Goal: Task Accomplishment & Management: Use online tool/utility

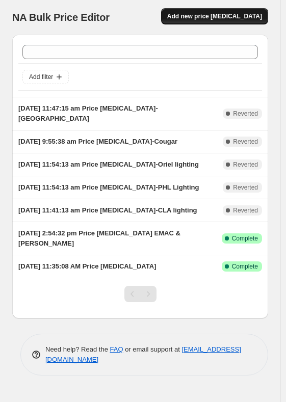
click at [211, 15] on span "Add new price [MEDICAL_DATA]" at bounding box center [214, 16] width 95 height 8
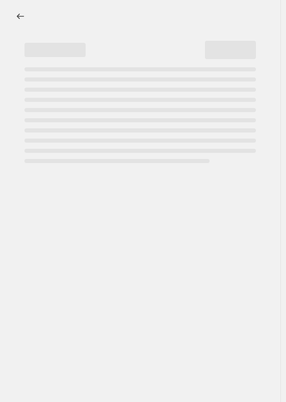
select select "percentage"
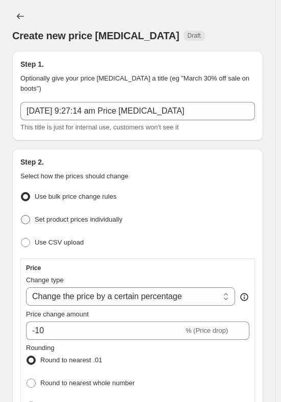
click at [26, 215] on span at bounding box center [25, 219] width 9 height 9
click at [21, 215] on input "Set product prices individually" at bounding box center [21, 215] width 1 height 1
radio input "true"
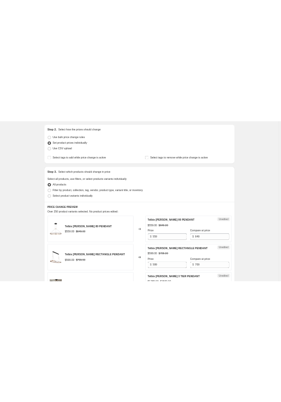
scroll to position [102, 0]
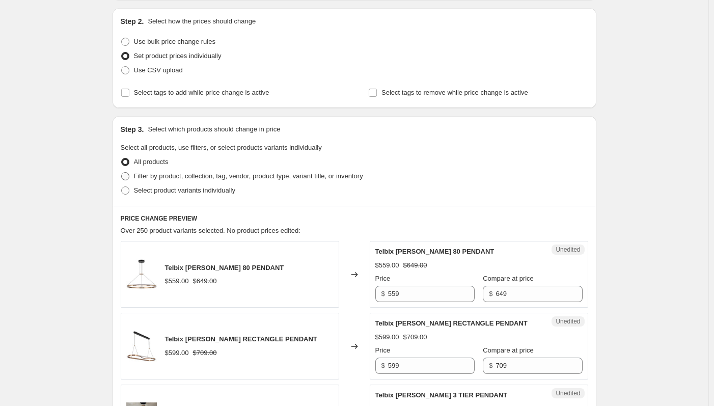
click at [127, 176] on span at bounding box center [125, 176] width 8 height 8
click at [122, 173] on input "Filter by product, collection, tag, vendor, product type, variant title, or inv…" at bounding box center [121, 172] width 1 height 1
radio input "true"
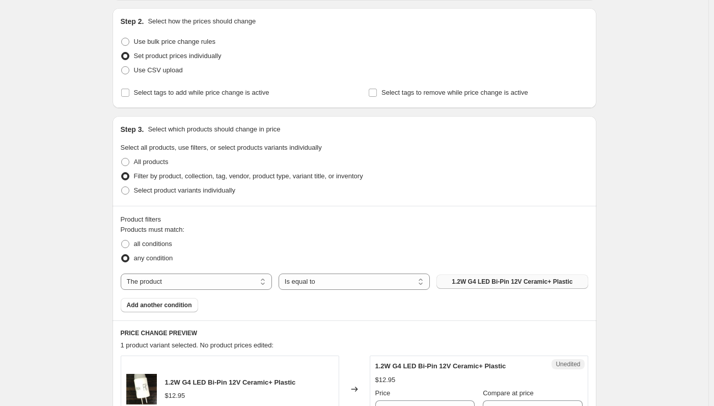
click at [285, 282] on span "1.2W G4 LED Bi-Pin 12V Ceramic+ Plastic" at bounding box center [512, 282] width 121 height 8
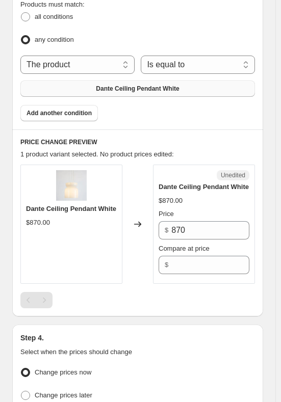
scroll to position [458, 0]
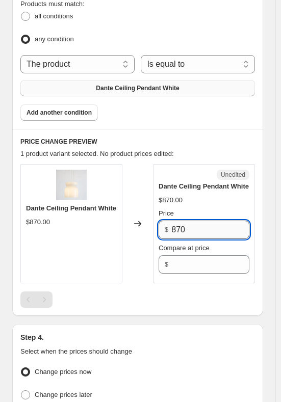
click at [195, 221] on input "870" at bounding box center [210, 230] width 78 height 18
drag, startPoint x: 195, startPoint y: 215, endPoint x: 156, endPoint y: 214, distance: 38.7
click at [156, 214] on div "Unedited Dante Ceiling Pendant White $870.00 Price $ 870 Compare at price $" at bounding box center [204, 223] width 102 height 119
type input "609"
click at [183, 255] on input "Compare at price" at bounding box center [210, 264] width 78 height 18
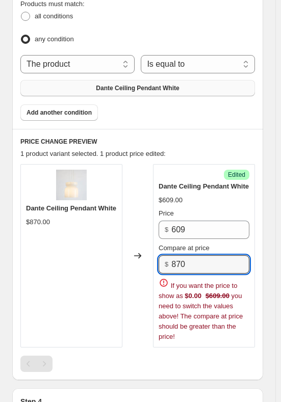
type input "870"
click at [216, 341] on div "Step 1. Optionally give your price change job a title (eg "March 30% off sale o…" at bounding box center [133, 53] width 259 height 938
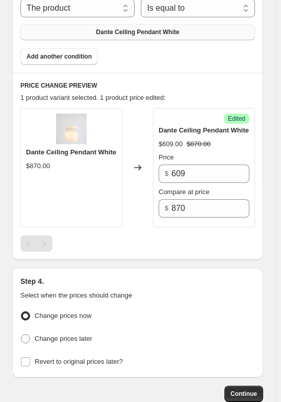
scroll to position [569, 0]
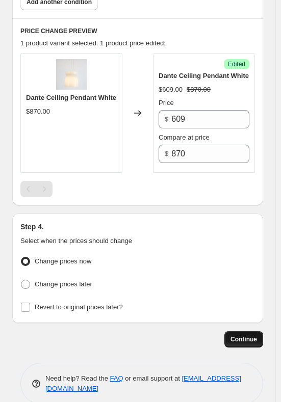
click at [251, 335] on span "Continue" at bounding box center [243, 339] width 26 height 8
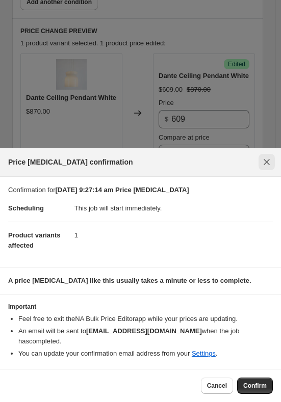
click at [267, 167] on icon "Close" at bounding box center [266, 162] width 10 height 10
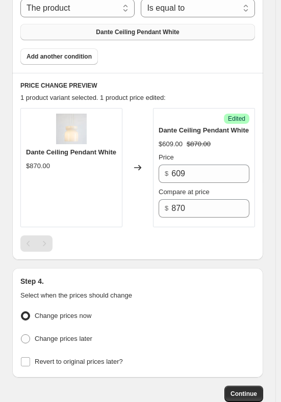
scroll to position [416, 0]
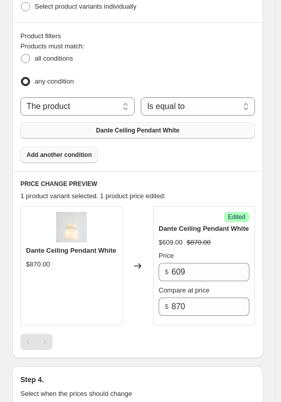
click at [78, 147] on button "Add another condition" at bounding box center [58, 155] width 77 height 16
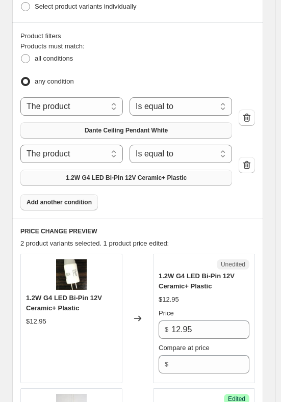
click at [180, 174] on span "1.2W G4 LED Bi-Pin 12V Ceramic+ Plastic" at bounding box center [126, 178] width 121 height 8
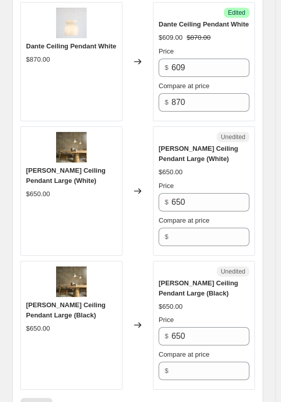
scroll to position [671, 0]
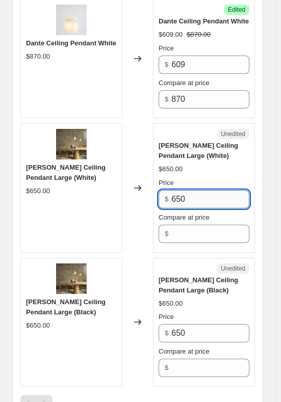
click at [183, 190] on input "650" at bounding box center [210, 199] width 78 height 18
drag, startPoint x: 201, startPoint y: 186, endPoint x: 151, endPoint y: 184, distance: 49.4
click at [151, 184] on div "Sophia Ceiling Pendant Large (White) $650.00 Changed to Unedited Sophia Ceiling…" at bounding box center [137, 187] width 234 height 129
type input "500"
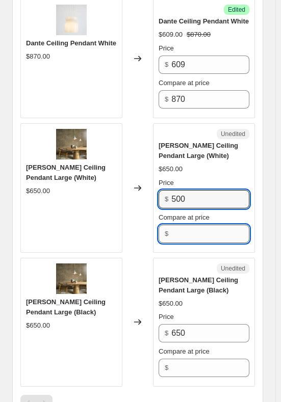
click at [182, 225] on input "Compare at price" at bounding box center [210, 234] width 78 height 18
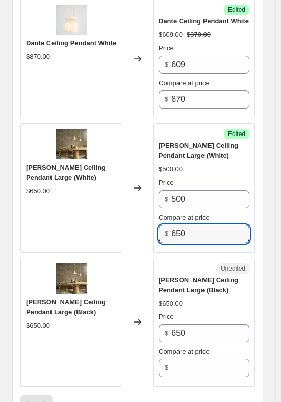
type input "650"
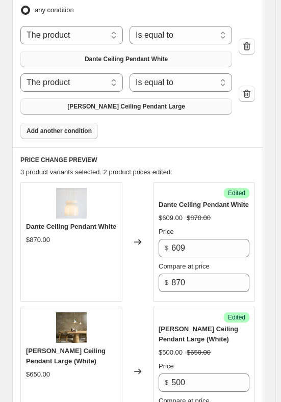
scroll to position [518, 0]
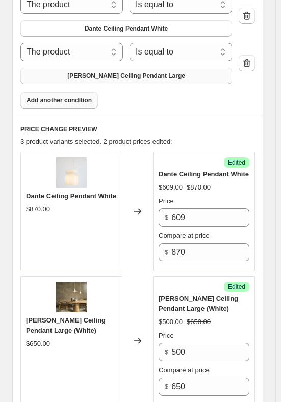
click at [82, 96] on span "Add another condition" at bounding box center [58, 100] width 65 height 8
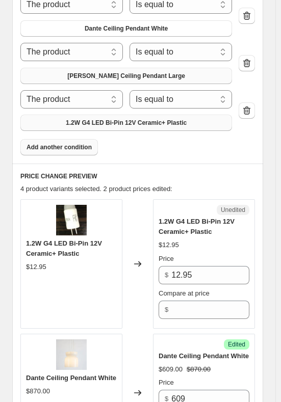
click at [178, 119] on span "1.2W G4 LED Bi-Pin 12V Ceramic+ Plastic" at bounding box center [126, 123] width 121 height 8
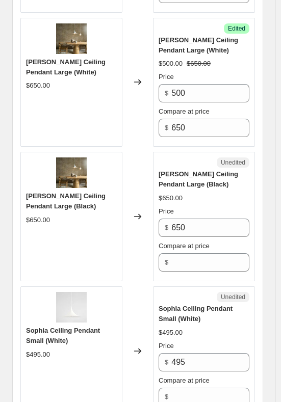
scroll to position [1078, 0]
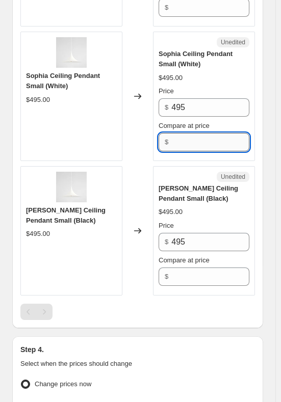
click at [188, 133] on input "Compare at price" at bounding box center [210, 142] width 78 height 18
type input "495"
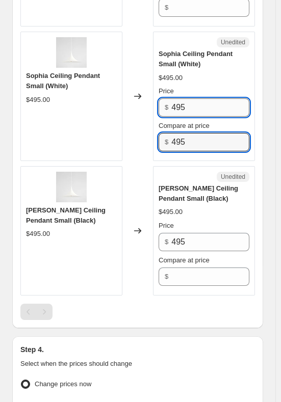
click at [195, 98] on input "495" at bounding box center [210, 107] width 78 height 18
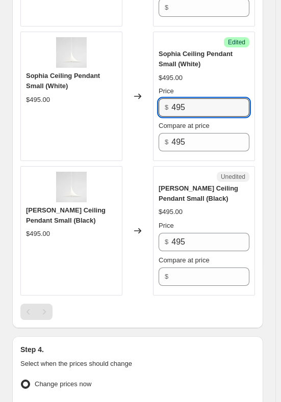
drag, startPoint x: 195, startPoint y: 90, endPoint x: 156, endPoint y: 85, distance: 39.0
click at [156, 85] on div "Success Edited Sophia Ceiling Pendant Small (White) $495.00 Price $ 495 Compare…" at bounding box center [204, 96] width 102 height 129
type input "346.5"
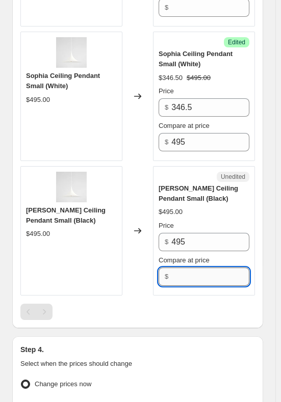
click at [194, 267] on input "Compare at price" at bounding box center [210, 276] width 78 height 18
type input "495"
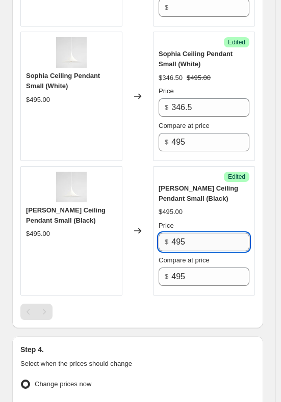
click at [192, 233] on input "495" at bounding box center [210, 242] width 78 height 18
click at [185, 233] on input "495346.5" at bounding box center [210, 242] width 78 height 18
drag, startPoint x: 184, startPoint y: 225, endPoint x: 153, endPoint y: 228, distance: 31.7
click at [158, 226] on div "Success Edited Sophia Ceiling Pendant Small (Black) $495.00 Price $ 495346.5 Co…" at bounding box center [204, 230] width 102 height 129
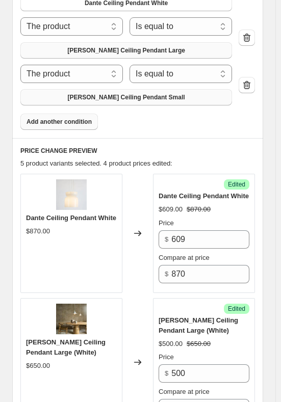
scroll to position [385, 0]
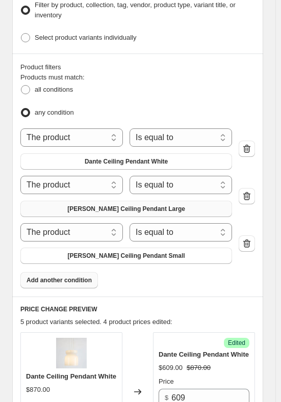
type input "346.5"
click at [63, 276] on span "Add another condition" at bounding box center [58, 280] width 65 height 8
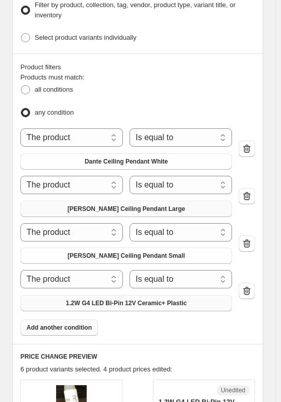
click at [143, 299] on span "1.2W G4 LED Bi-Pin 12V Ceramic+ Plastic" at bounding box center [126, 303] width 121 height 8
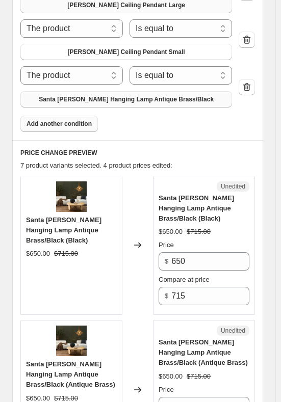
scroll to position [640, 0]
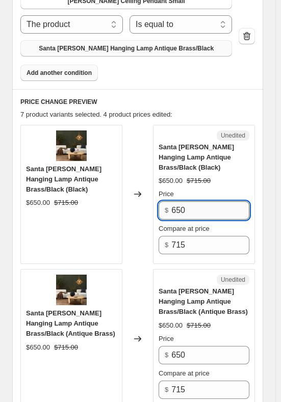
click at [192, 201] on input "650" at bounding box center [210, 210] width 78 height 18
type input "6"
type input "500.5"
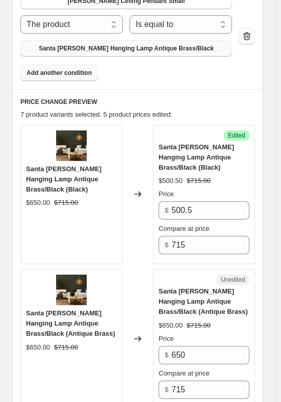
click at [68, 69] on span "Add another condition" at bounding box center [58, 73] width 65 height 8
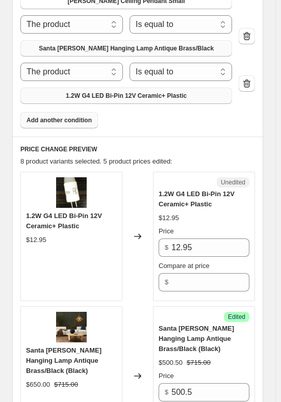
click at [105, 92] on span "1.2W G4 LED Bi-Pin 12V Ceramic+ Plastic" at bounding box center [126, 96] width 121 height 8
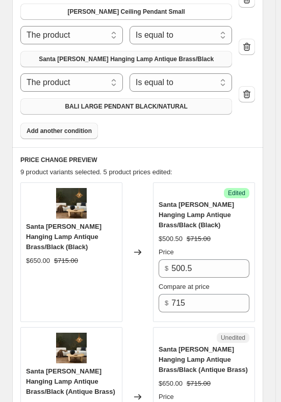
scroll to position [466, 0]
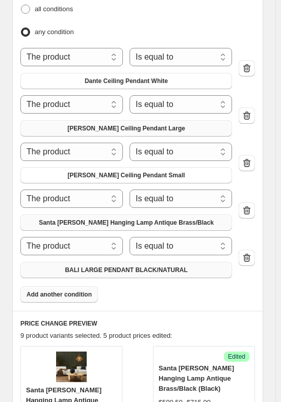
click at [151, 266] on span "BALI LARGE PENDANT BLACK/NATURAL" at bounding box center [126, 270] width 122 height 8
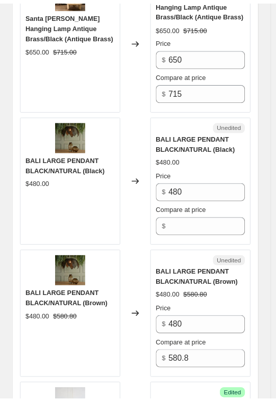
scroll to position [1077, 0]
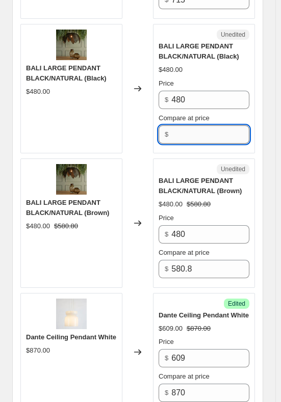
click at [201, 125] on input "Compare at price" at bounding box center [210, 134] width 78 height 18
type input "528"
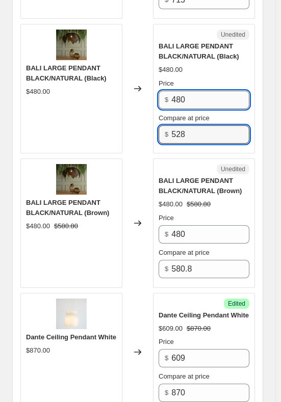
click at [196, 91] on input "480" at bounding box center [210, 100] width 78 height 18
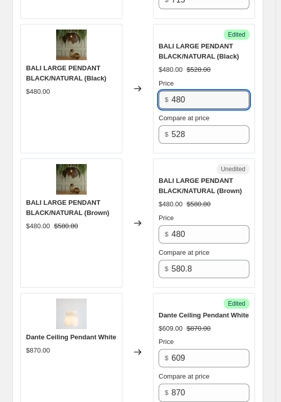
drag, startPoint x: 196, startPoint y: 74, endPoint x: 164, endPoint y: 72, distance: 32.1
click at [164, 91] on div "$ 480" at bounding box center [203, 100] width 91 height 18
click at [188, 91] on input "396.6" at bounding box center [210, 100] width 78 height 18
type input "369.6"
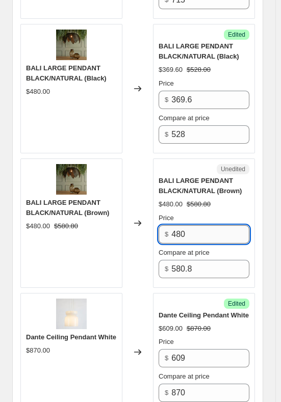
click at [199, 225] on input "480" at bounding box center [210, 234] width 78 height 18
drag, startPoint x: 197, startPoint y: 210, endPoint x: 146, endPoint y: 208, distance: 51.5
click at [146, 208] on div "BALI LARGE PENDANT BLACK/NATURAL (Brown) $480.00 $580.80 Changed to Unedited BA…" at bounding box center [137, 222] width 234 height 129
type input "525"
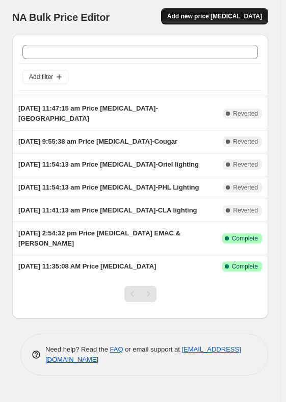
click at [216, 22] on button "Add new price [MEDICAL_DATA]" at bounding box center [214, 16] width 107 height 16
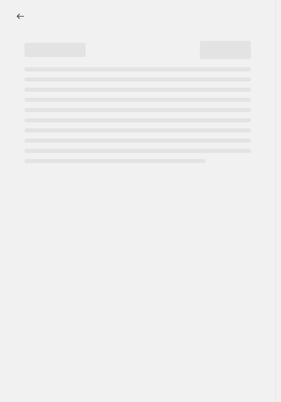
select select "percentage"
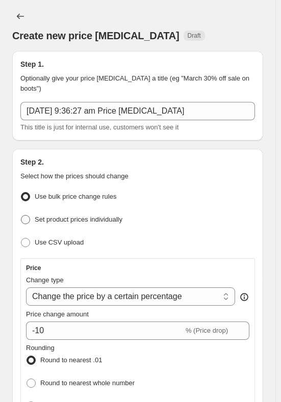
click at [30, 214] on span at bounding box center [25, 219] width 10 height 10
click at [21, 215] on input "Set product prices individually" at bounding box center [21, 215] width 1 height 1
radio input "true"
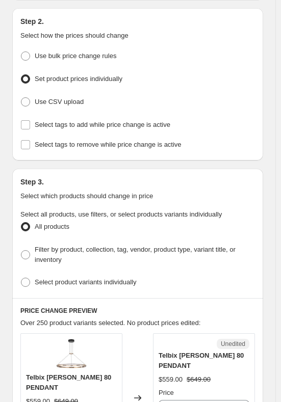
scroll to position [204, 0]
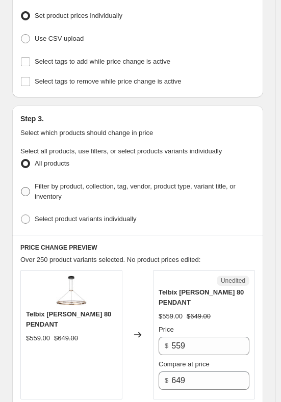
click at [24, 187] on span at bounding box center [25, 191] width 9 height 9
click at [21, 187] on input "Filter by product, collection, tag, vendor, product type, variant title, or inv…" at bounding box center [21, 187] width 1 height 1
radio input "true"
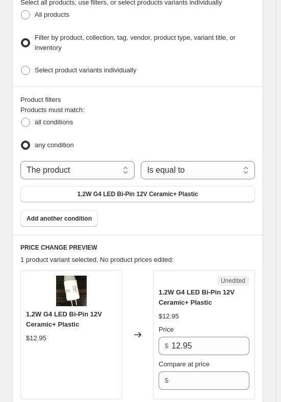
scroll to position [357, 0]
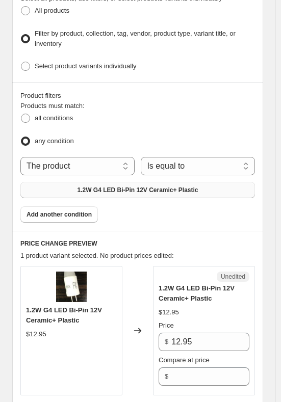
click at [110, 186] on span "1.2W G4 LED Bi-Pin 12V Ceramic+ Plastic" at bounding box center [137, 190] width 121 height 8
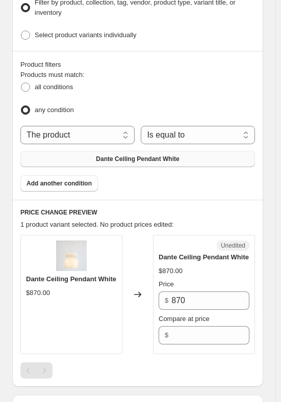
scroll to position [407, 0]
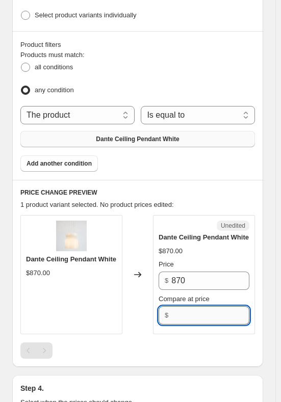
click at [195, 306] on input "Compare at price" at bounding box center [210, 315] width 78 height 18
type input "870"
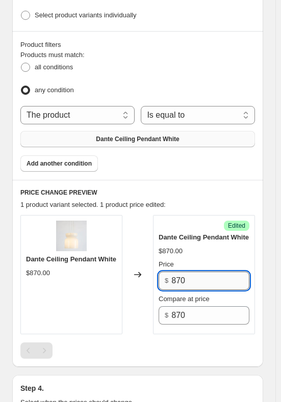
click at [213, 271] on input "870" at bounding box center [210, 280] width 78 height 18
drag, startPoint x: 213, startPoint y: 265, endPoint x: 155, endPoint y: 261, distance: 58.7
click at [155, 261] on div "Success Edited [PERSON_NAME] Ceiling Pendant White $870.00 Price $ 870609 Compa…" at bounding box center [204, 274] width 102 height 119
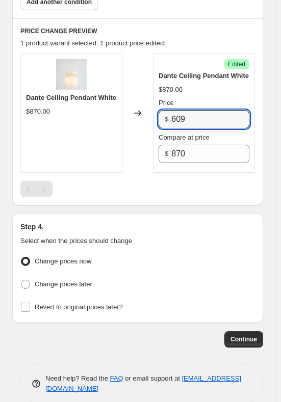
scroll to position [263, 0]
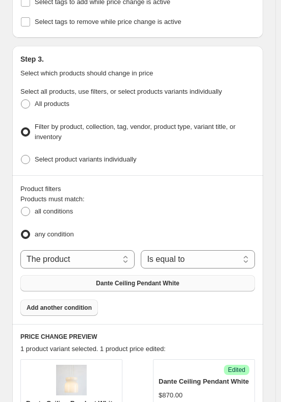
type input "609"
drag, startPoint x: 66, startPoint y: 291, endPoint x: 188, endPoint y: 210, distance: 147.3
click at [66, 304] on span "Add another condition" at bounding box center [58, 308] width 65 height 8
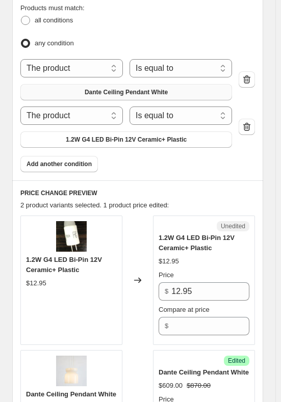
scroll to position [467, 0]
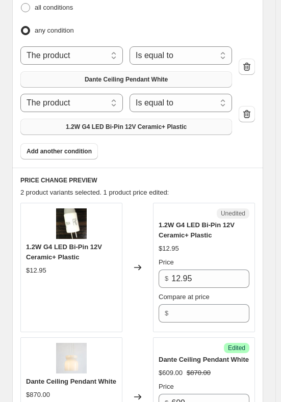
click at [108, 123] on span "1.2W G4 LED Bi-Pin 12V Ceramic+ Plastic" at bounding box center [126, 127] width 121 height 8
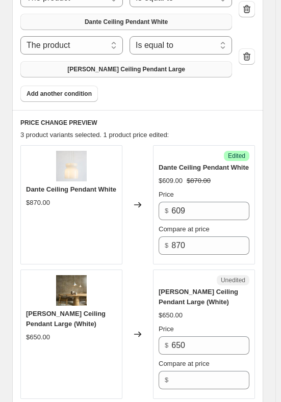
scroll to position [620, 0]
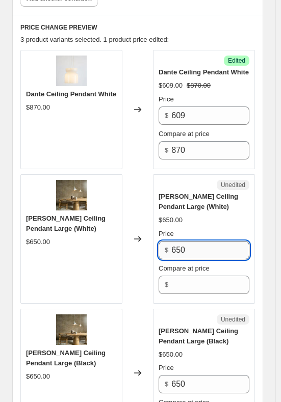
click at [195, 241] on input "650" at bounding box center [210, 250] width 78 height 18
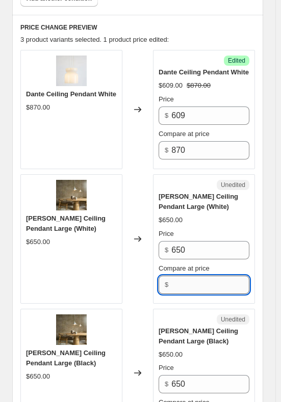
click at [181, 276] on input "Compare at price" at bounding box center [210, 285] width 78 height 18
type input "650"
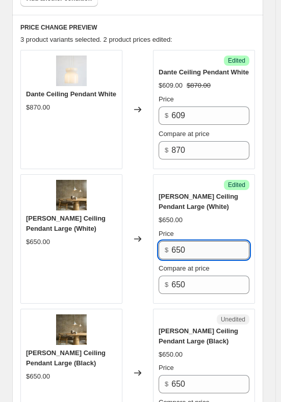
drag, startPoint x: 192, startPoint y: 233, endPoint x: 174, endPoint y: 232, distance: 18.3
click at [174, 241] on input "650" at bounding box center [210, 250] width 78 height 18
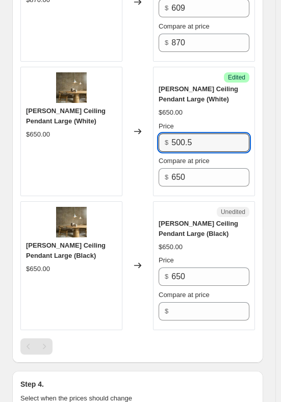
scroll to position [722, 0]
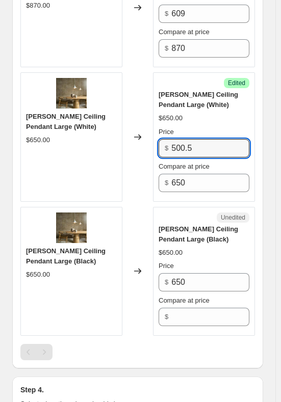
type input "500.5"
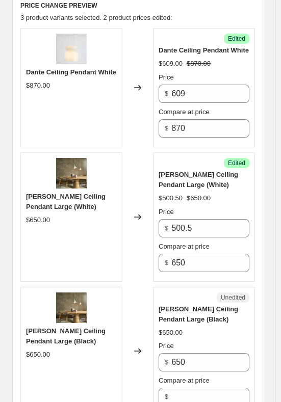
scroll to position [518, 0]
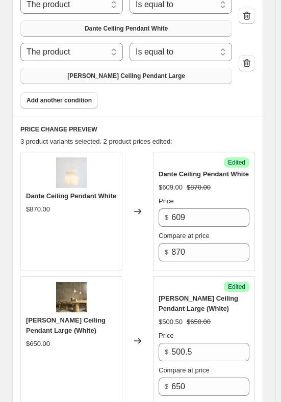
click at [113, 72] on span "[PERSON_NAME] Ceiling Pendant Large" at bounding box center [126, 76] width 118 height 8
click at [62, 92] on button "Add another condition" at bounding box center [58, 100] width 77 height 16
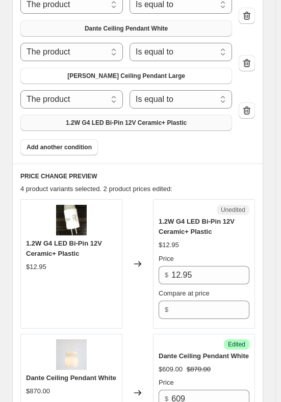
click at [98, 119] on span "1.2W G4 LED Bi-Pin 12V Ceramic+ Plastic" at bounding box center [126, 123] width 121 height 8
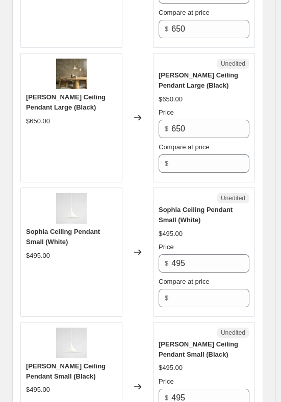
scroll to position [926, 0]
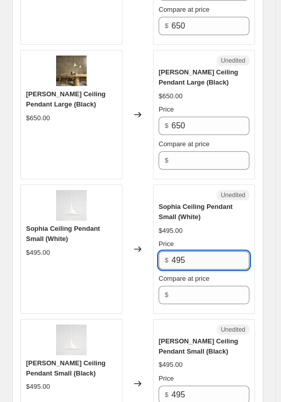
click at [192, 251] on input "495" at bounding box center [210, 260] width 78 height 18
type input "4"
type input "346.5"
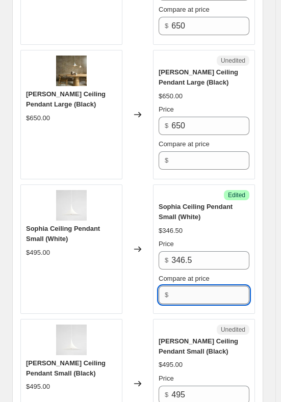
click at [198, 286] on input "Compare at price" at bounding box center [210, 295] width 78 height 18
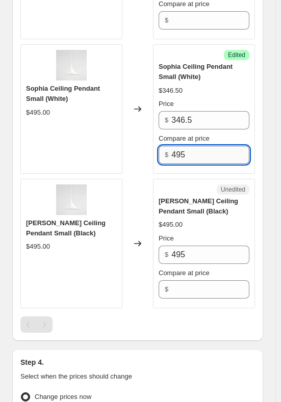
scroll to position [1078, 0]
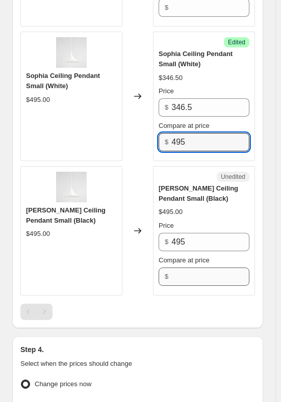
type input "495"
click at [198, 267] on input "Compare at price" at bounding box center [210, 276] width 78 height 18
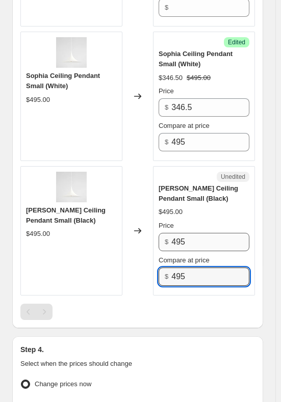
type input "495"
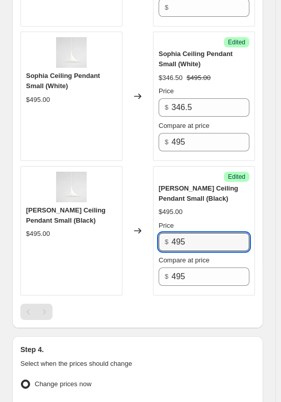
drag, startPoint x: 191, startPoint y: 225, endPoint x: 130, endPoint y: 224, distance: 60.6
click at [133, 224] on div "[PERSON_NAME] Ceiling Pendant Small (Black) $495.00 Changed to Success Edited […" at bounding box center [137, 230] width 234 height 129
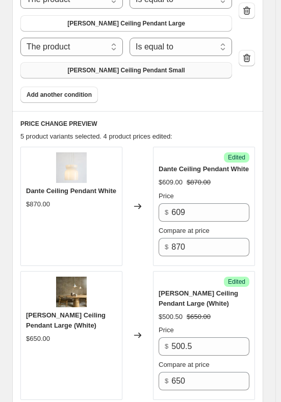
scroll to position [569, 0]
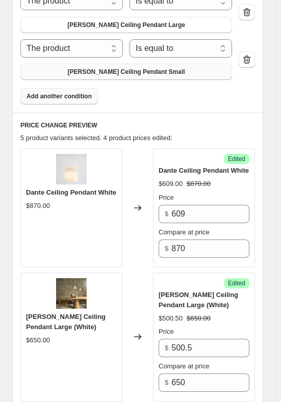
type input "346.5"
click at [65, 92] on span "Add another condition" at bounding box center [58, 96] width 65 height 8
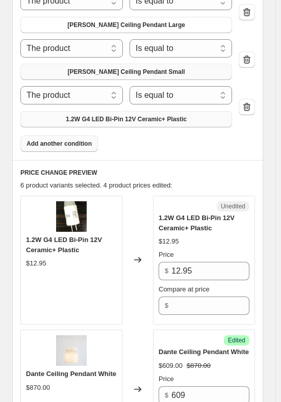
click at [123, 115] on span "1.2W G4 LED Bi-Pin 12V Ceramic+ Plastic" at bounding box center [126, 119] width 121 height 8
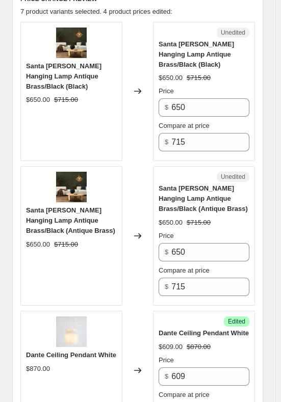
scroll to position [671, 0]
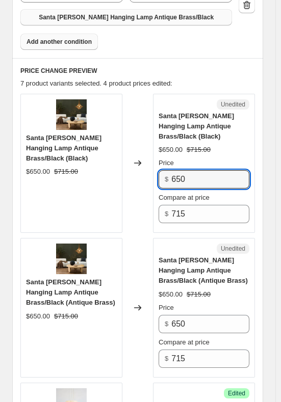
drag, startPoint x: 195, startPoint y: 154, endPoint x: 160, endPoint y: 146, distance: 35.7
click at [160, 146] on div "Unedited Santa [PERSON_NAME] Hanging Lamp Antique Brass/Black (Black) $650.00 $…" at bounding box center [204, 164] width 102 height 140
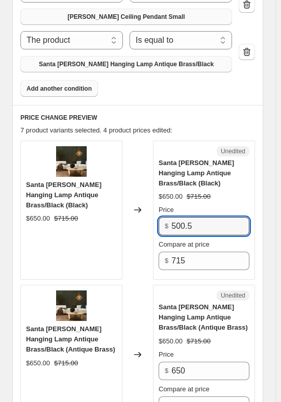
scroll to position [569, 0]
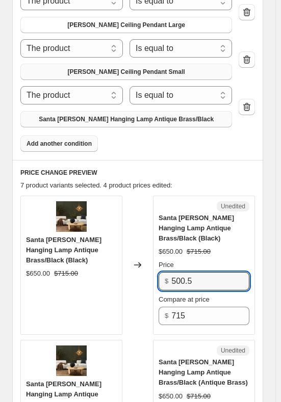
type input "500.5"
click at [111, 115] on span "Santa [PERSON_NAME] Hanging Lamp Antique Brass/Black" at bounding box center [126, 119] width 175 height 8
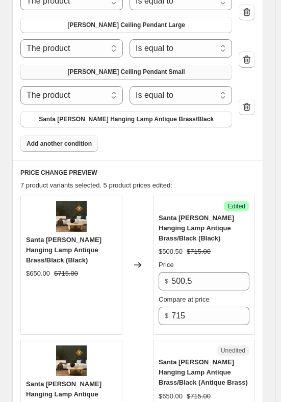
click at [75, 140] on span "Add another condition" at bounding box center [58, 144] width 65 height 8
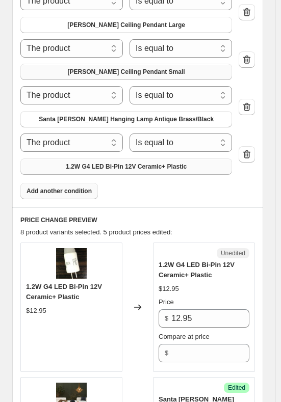
click at [82, 162] on span "1.2W G4 LED Bi-Pin 12V Ceramic+ Plastic" at bounding box center [126, 166] width 121 height 8
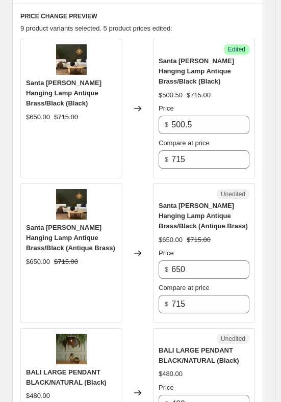
scroll to position [1027, 0]
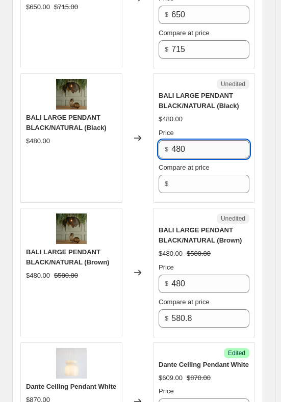
click at [191, 140] on input "480" at bounding box center [210, 149] width 78 height 18
drag, startPoint x: 189, startPoint y: 122, endPoint x: 163, endPoint y: 123, distance: 26.0
click at [163, 140] on div "$ 480" at bounding box center [203, 149] width 91 height 18
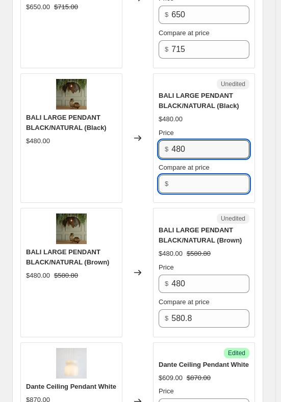
click at [194, 175] on input "Compare at price" at bounding box center [210, 184] width 78 height 18
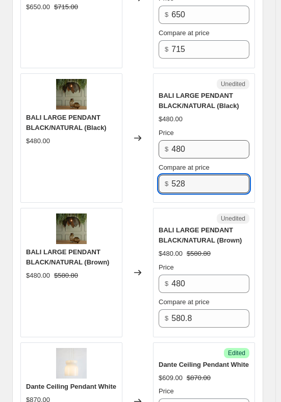
type input "528"
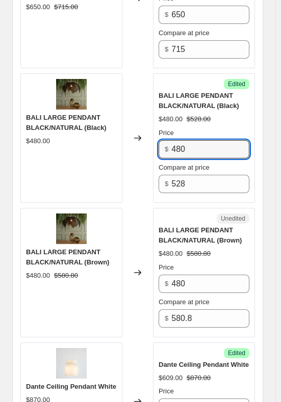
drag, startPoint x: 192, startPoint y: 126, endPoint x: 154, endPoint y: 125, distance: 37.7
click at [154, 125] on div "BALI LARGE PENDANT BLACK/NATURAL (Black) $480.00 Changed to Success Edited BALI…" at bounding box center [137, 137] width 234 height 129
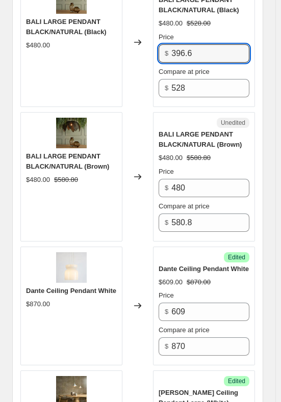
scroll to position [1180, 0]
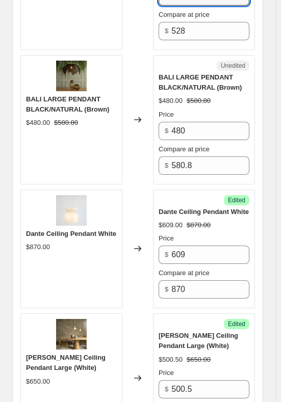
type input "396.6"
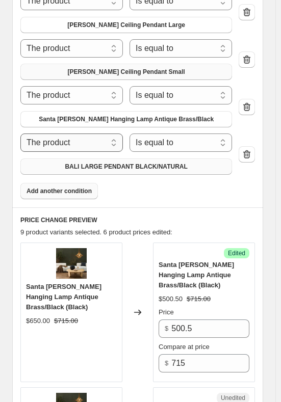
scroll to position [620, 0]
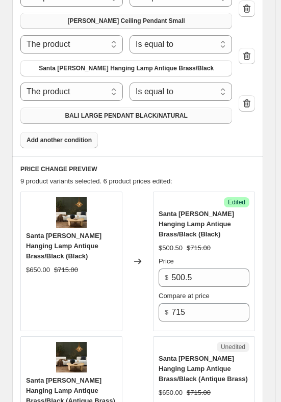
click at [77, 136] on span "Add another condition" at bounding box center [58, 140] width 65 height 8
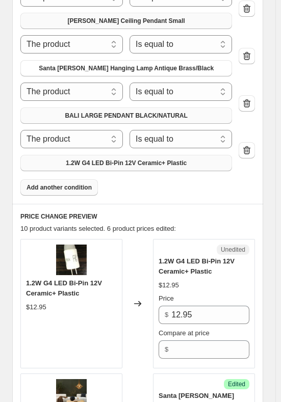
click at [108, 159] on span "1.2W G4 LED Bi-Pin 12V Ceramic+ Plastic" at bounding box center [126, 163] width 121 height 8
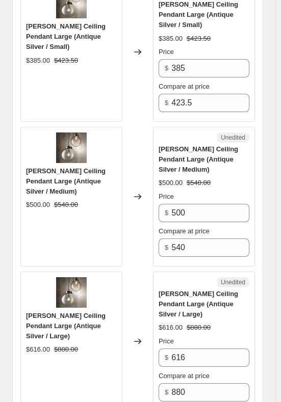
scroll to position [1537, 0]
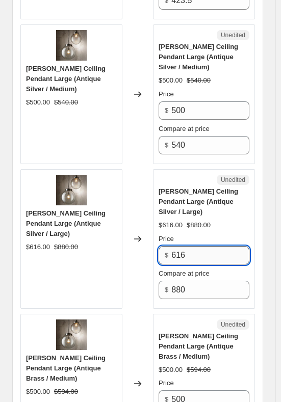
click at [199, 246] on input "616" at bounding box center [210, 255] width 78 height 18
drag, startPoint x: 199, startPoint y: 197, endPoint x: 168, endPoint y: 195, distance: 31.6
click at [168, 246] on div "$ 616" at bounding box center [203, 255] width 91 height 18
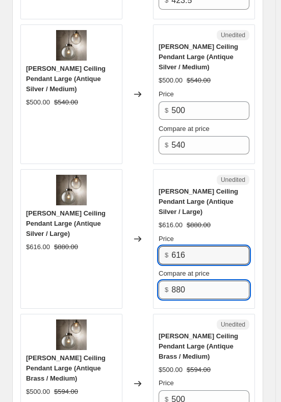
click at [209, 281] on input "880" at bounding box center [210, 290] width 78 height 18
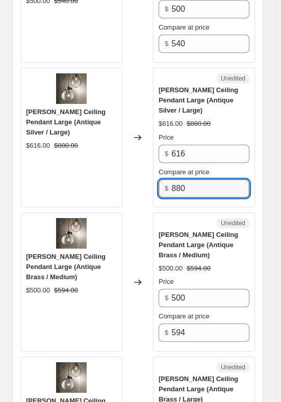
scroll to position [1741, 0]
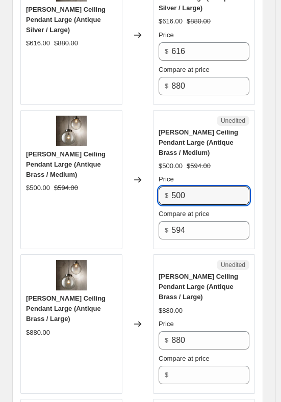
drag, startPoint x: 201, startPoint y: 129, endPoint x: 169, endPoint y: 127, distance: 32.2
click at [169, 186] on div "$ 500" at bounding box center [203, 195] width 91 height 18
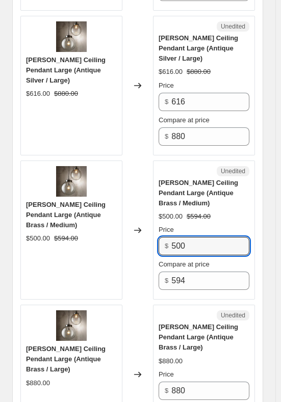
scroll to position [1690, 0]
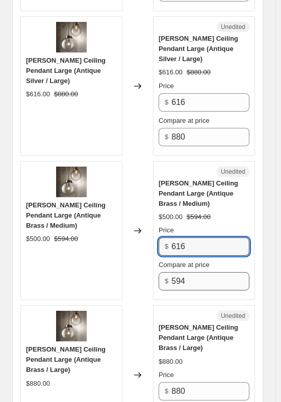
type input "616"
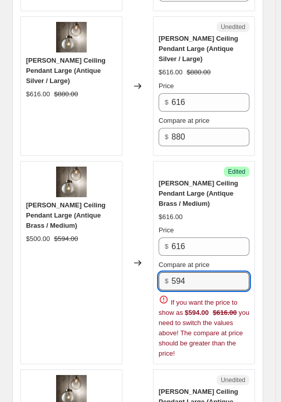
drag, startPoint x: 193, startPoint y: 211, endPoint x: 158, endPoint y: 215, distance: 34.8
click at [158, 215] on div "Success Edited [PERSON_NAME] Ceiling Pendant Large (Antique Brass / Medium) $61…" at bounding box center [204, 263] width 102 height 204
type input "880"
click at [262, 283] on div "PRICE CHANGE PREVIEW 14 product variants selected. 7 product prices edited: San…" at bounding box center [137, 168] width 251 height 2069
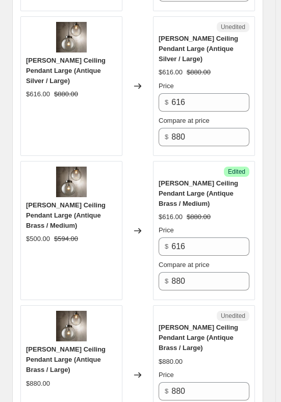
type input "880"
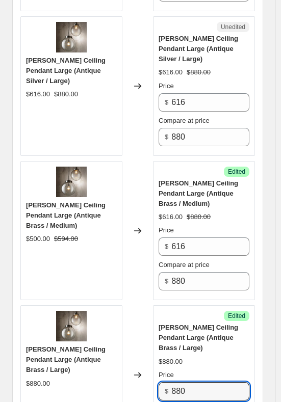
drag, startPoint x: 192, startPoint y: 312, endPoint x: 148, endPoint y: 312, distance: 43.8
click at [148, 312] on div "[PERSON_NAME] Ceiling Pendant Large (Antique Brass / Large) $880.00 Changed to …" at bounding box center [137, 375] width 234 height 140
type input "616"
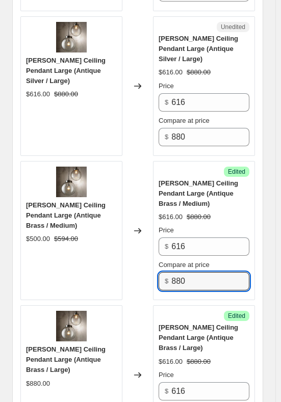
drag, startPoint x: 193, startPoint y: 213, endPoint x: 148, endPoint y: 220, distance: 44.7
click at [162, 272] on div "$ 880" at bounding box center [203, 281] width 91 height 18
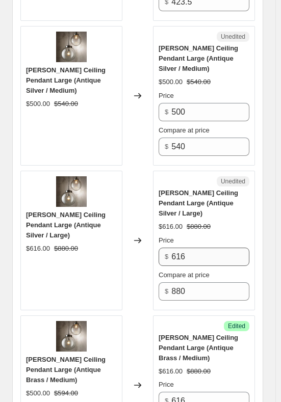
scroll to position [1537, 0]
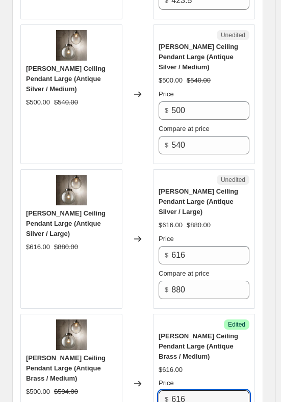
drag, startPoint x: 196, startPoint y: 323, endPoint x: 158, endPoint y: 330, distance: 38.2
click at [158, 330] on div "Success Edited [PERSON_NAME] Ceiling Pendant Large (Antique Brass / Medium) $61…" at bounding box center [204, 384] width 102 height 140
type input "500"
click at [263, 271] on div "PRICE CHANGE PREVIEW 14 product variants selected. 8 product prices edited: San…" at bounding box center [137, 289] width 251 height 2005
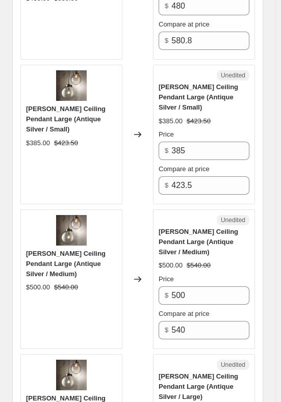
scroll to position [1333, 0]
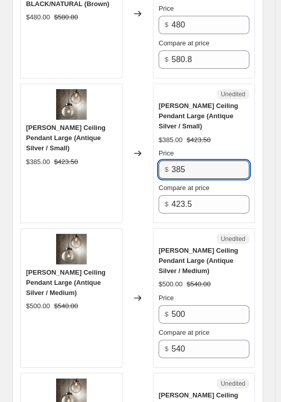
drag, startPoint x: 196, startPoint y: 131, endPoint x: 173, endPoint y: 129, distance: 23.6
click at [173, 160] on div "$ 385" at bounding box center [203, 169] width 91 height 18
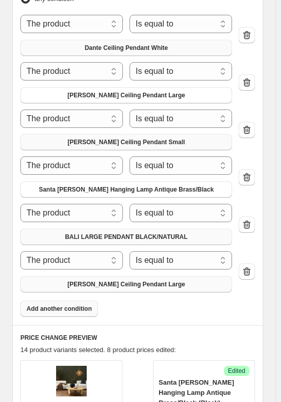
scroll to position [518, 0]
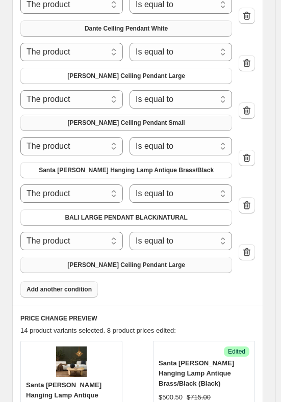
type input "192.5"
click at [67, 281] on button "Add another condition" at bounding box center [58, 289] width 77 height 16
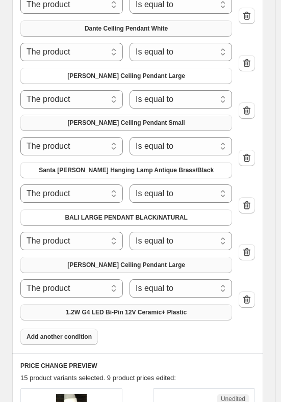
click at [86, 308] on span "1.2W G4 LED Bi-Pin 12V Ceramic+ Plastic" at bounding box center [126, 312] width 121 height 8
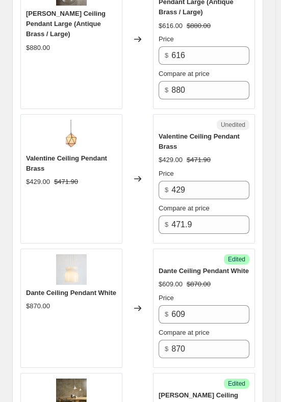
scroll to position [2046, 0]
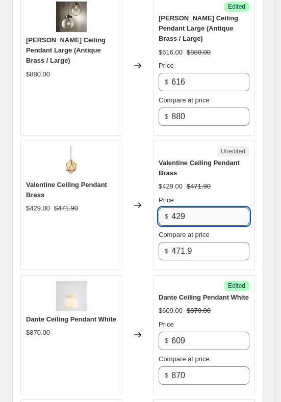
click at [201, 207] on input "429" at bounding box center [210, 216] width 78 height 18
drag, startPoint x: 198, startPoint y: 139, endPoint x: 153, endPoint y: 135, distance: 45.0
click at [153, 141] on div "Valentine Ceiling Pendant Brass $429.00 $471.90 Changed to Unedited Valentine C…" at bounding box center [137, 205] width 234 height 129
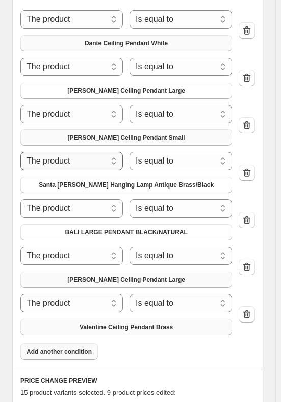
scroll to position [620, 0]
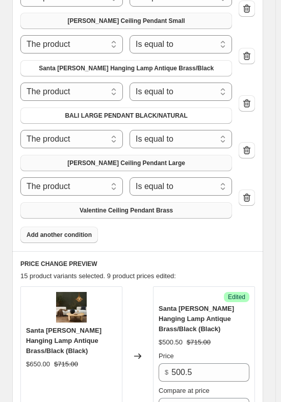
type input "300.3"
click at [71, 231] on span "Add another condition" at bounding box center [58, 235] width 65 height 8
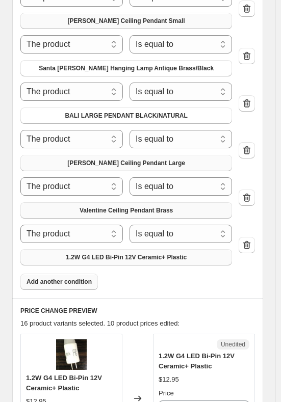
click at [85, 253] on span "1.2W G4 LED Bi-Pin 12V Ceramic+ Plastic" at bounding box center [126, 257] width 121 height 8
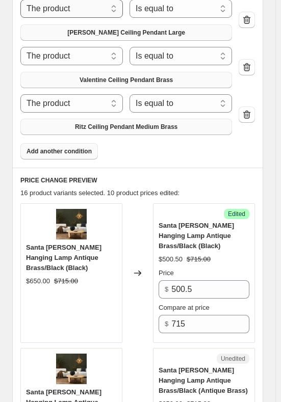
scroll to position [764, 0]
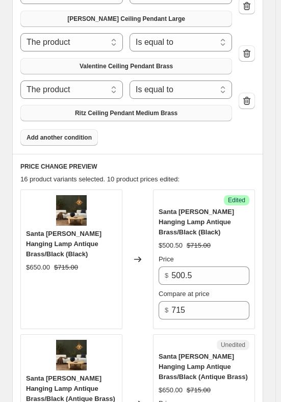
click at [104, 109] on span "Ritz Ceiling Pendant Medium Brass" at bounding box center [126, 113] width 102 height 8
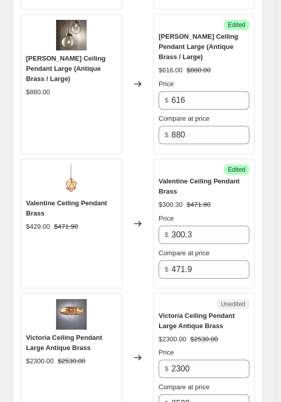
scroll to position [2089, 0]
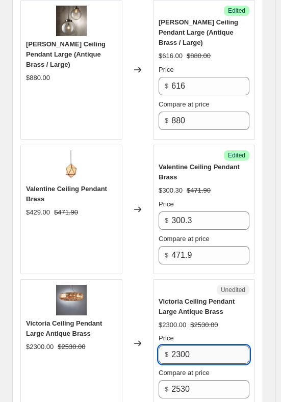
click at [206, 345] on input "2300" at bounding box center [210, 354] width 78 height 18
drag, startPoint x: 206, startPoint y: 273, endPoint x: 166, endPoint y: 276, distance: 40.9
click at [164, 345] on div "$ 2300" at bounding box center [203, 354] width 91 height 18
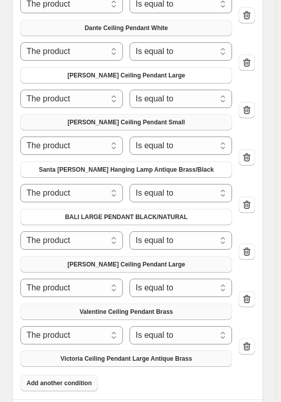
scroll to position [663, 0]
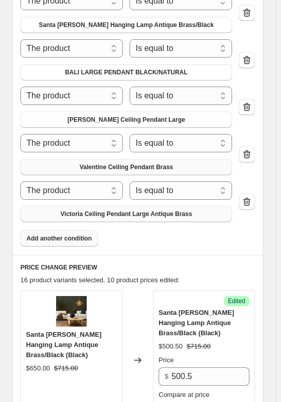
type input "1610"
click at [49, 234] on span "Add another condition" at bounding box center [58, 238] width 65 height 8
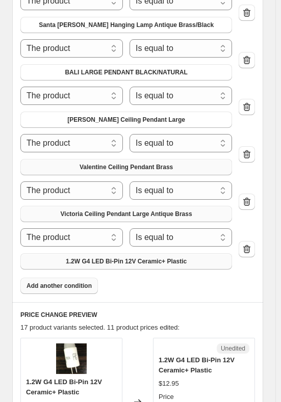
click at [124, 257] on span "1.2W G4 LED Bi-Pin 12V Ceramic+ Plastic" at bounding box center [126, 261] width 121 height 8
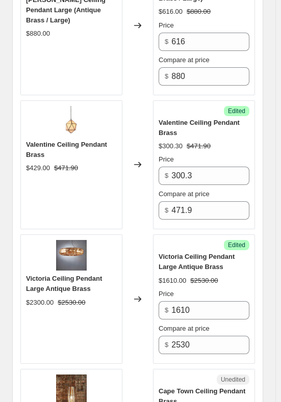
scroll to position [2293, 0]
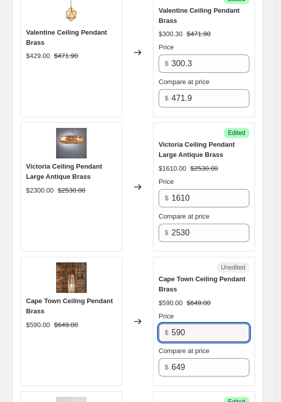
drag, startPoint x: 193, startPoint y: 256, endPoint x: 166, endPoint y: 251, distance: 28.0
click at [166, 323] on div "$ 590" at bounding box center [203, 332] width 91 height 18
type input "454"
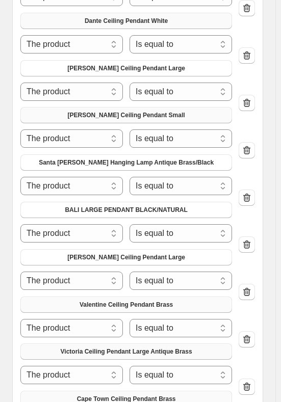
scroll to position [765, 0]
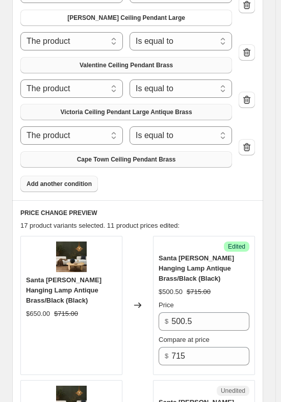
click at [78, 180] on span "Add another condition" at bounding box center [58, 184] width 65 height 8
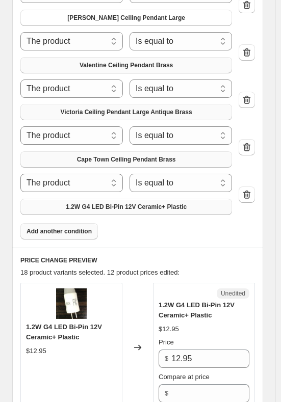
click at [98, 203] on span "1.2W G4 LED Bi-Pin 12V Ceramic+ Plastic" at bounding box center [126, 207] width 121 height 8
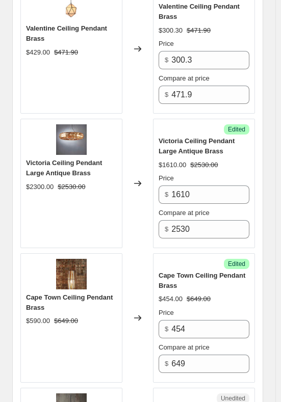
scroll to position [2548, 0]
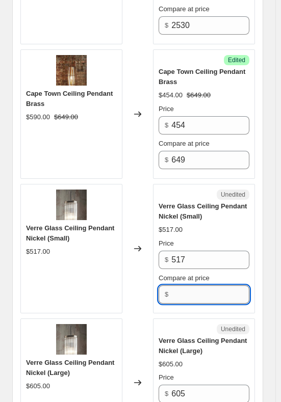
click at [181, 285] on input "Compare at price" at bounding box center [210, 294] width 78 height 18
type input "517"
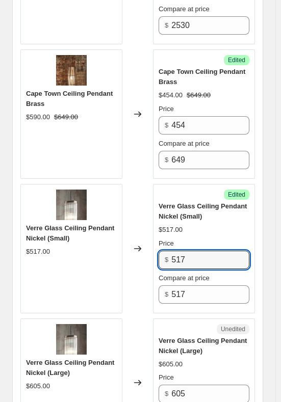
drag, startPoint x: 191, startPoint y: 176, endPoint x: 157, endPoint y: 177, distance: 33.6
click at [157, 184] on div "Success Edited Verre Glass Ceiling Pendant Nickel (Small) $517.00 Price $ 517 C…" at bounding box center [204, 248] width 102 height 129
type input "361.9"
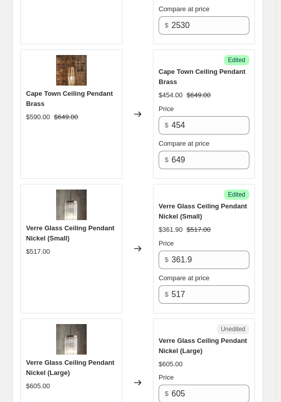
type input "605"
drag, startPoint x: 192, startPoint y: 313, endPoint x: 172, endPoint y: 312, distance: 20.4
click at [172, 385] on div "$ 605" at bounding box center [203, 394] width 91 height 18
type input "423.5"
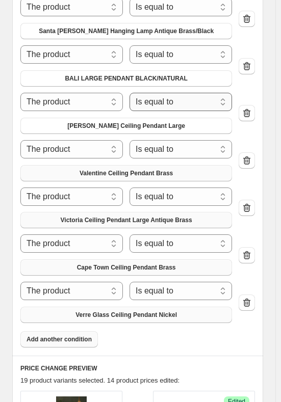
scroll to position [867, 0]
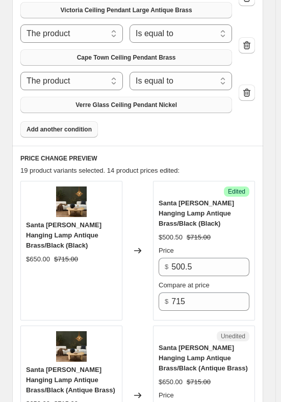
click at [80, 125] on span "Add another condition" at bounding box center [58, 129] width 65 height 8
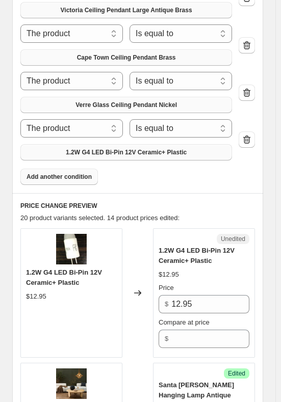
click at [98, 148] on span "1.2W G4 LED Bi-Pin 12V Ceramic+ Plastic" at bounding box center [126, 152] width 121 height 8
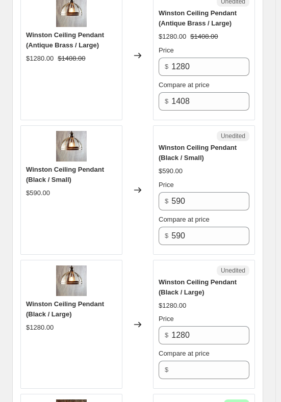
scroll to position [3057, 0]
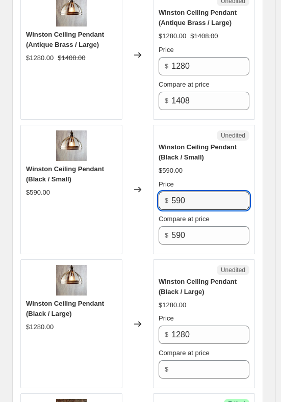
drag, startPoint x: 195, startPoint y: 116, endPoint x: 168, endPoint y: 116, distance: 26.5
click at [168, 192] on div "$ 590" at bounding box center [203, 201] width 91 height 18
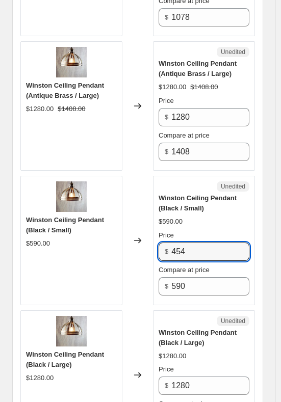
type input "454"
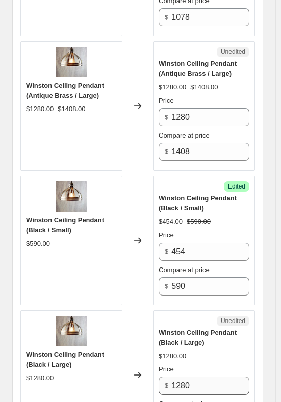
type input "1280"
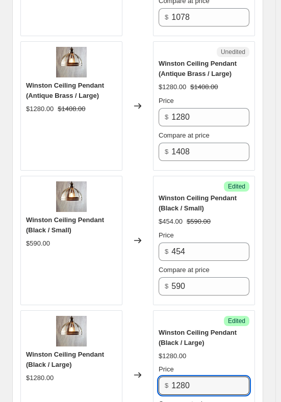
drag, startPoint x: 201, startPoint y: 309, endPoint x: 164, endPoint y: 304, distance: 38.0
click at [164, 376] on div "$ 1280" at bounding box center [203, 385] width 91 height 18
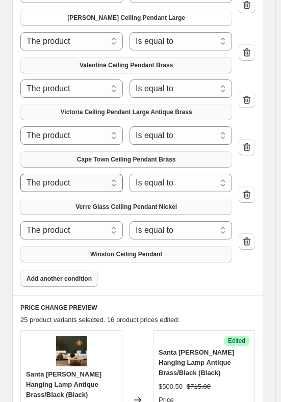
scroll to position [918, 0]
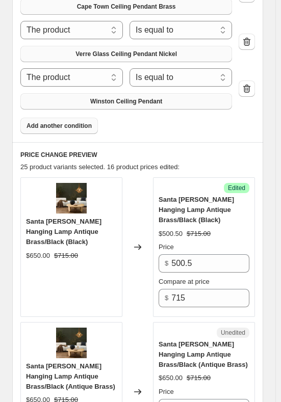
type input "640"
click at [67, 118] on button "Add another condition" at bounding box center [58, 126] width 77 height 16
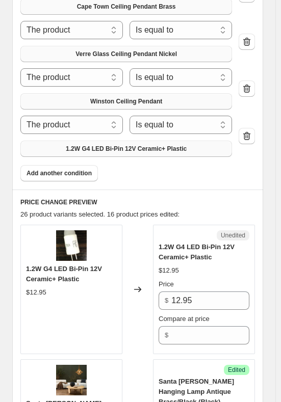
click at [100, 145] on span "1.2W G4 LED Bi-Pin 12V Ceramic+ Plastic" at bounding box center [126, 149] width 121 height 8
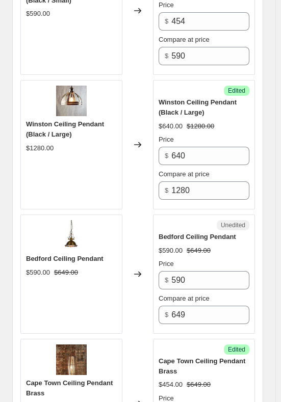
scroll to position [3261, 0]
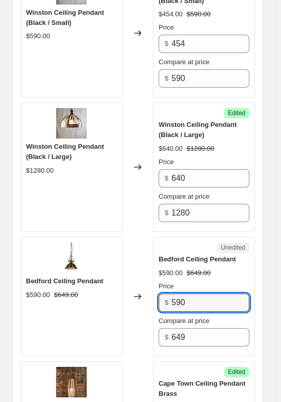
drag, startPoint x: 201, startPoint y: 220, endPoint x: 160, endPoint y: 220, distance: 40.2
click at [160, 293] on div "$ 590" at bounding box center [203, 302] width 91 height 18
type input "454.3"
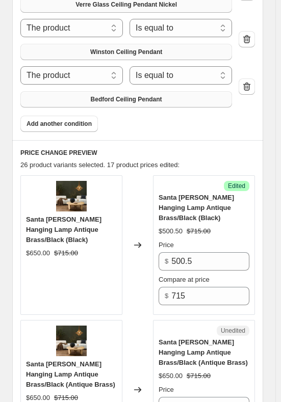
scroll to position [969, 0]
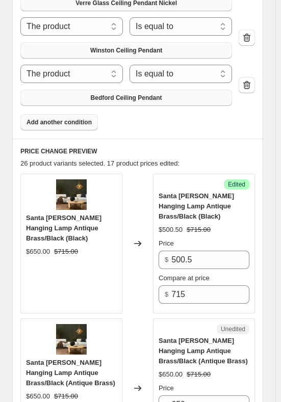
click at [72, 118] on span "Add another condition" at bounding box center [58, 122] width 65 height 8
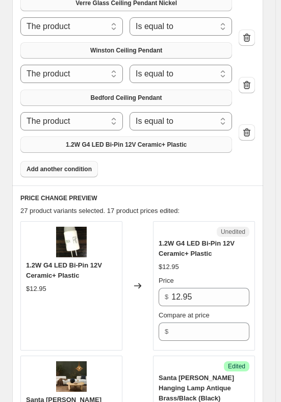
click at [116, 141] on span "1.2W G4 LED Bi-Pin 12V Ceramic+ Plastic" at bounding box center [126, 145] width 121 height 8
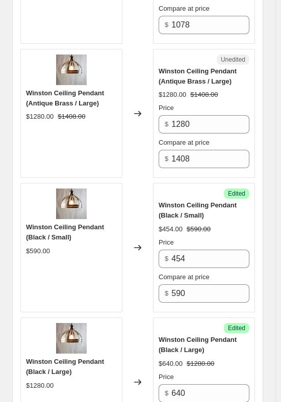
scroll to position [3363, 0]
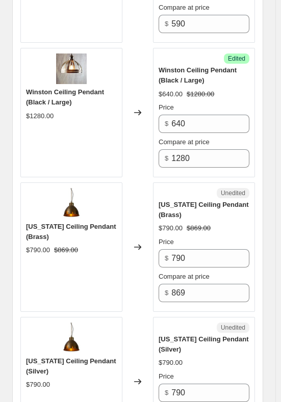
type input "790"
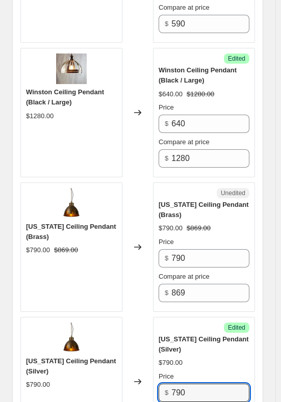
drag, startPoint x: 200, startPoint y: 307, endPoint x: 130, endPoint y: 304, distance: 70.4
click at [135, 317] on div "[US_STATE] Ceiling Pendant (Silver) $790.00 Changed to Success Edited [US_STATE…" at bounding box center [137, 381] width 234 height 129
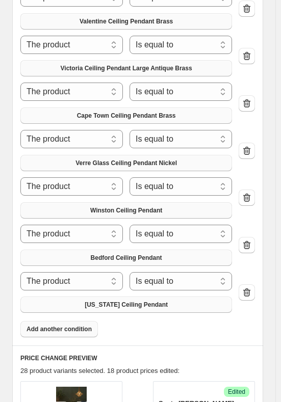
scroll to position [918, 0]
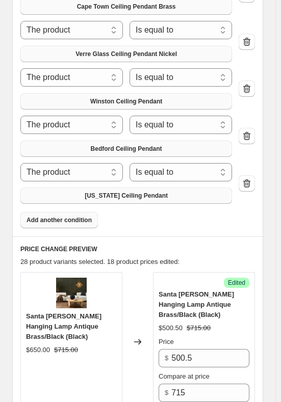
type input "434.5"
click at [64, 216] on span "Add another condition" at bounding box center [58, 220] width 65 height 8
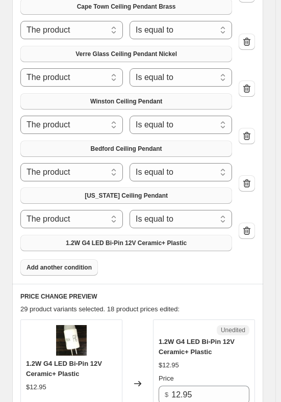
click at [88, 239] on span "1.2W G4 LED Bi-Pin 12V Ceramic+ Plastic" at bounding box center [126, 243] width 121 height 8
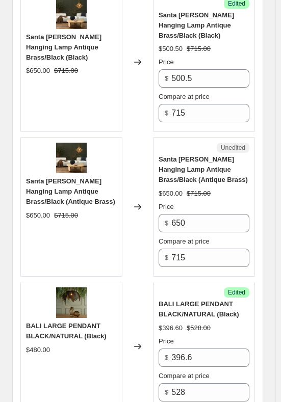
scroll to position [888, 0]
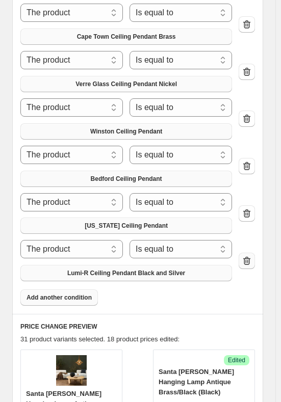
click at [252, 256] on icon "button" at bounding box center [246, 261] width 10 height 10
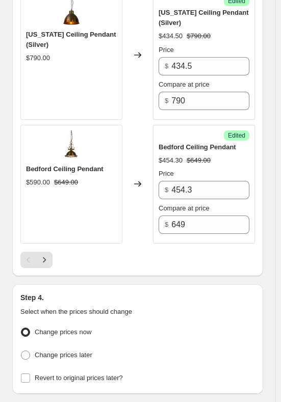
scroll to position [3693, 0]
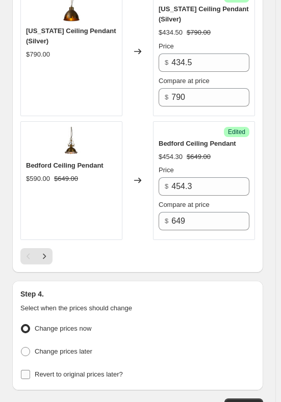
click at [25, 370] on input "Revert to original prices later?" at bounding box center [25, 374] width 9 height 9
checkbox input "true"
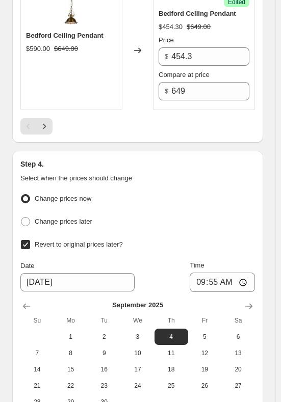
scroll to position [3846, 0]
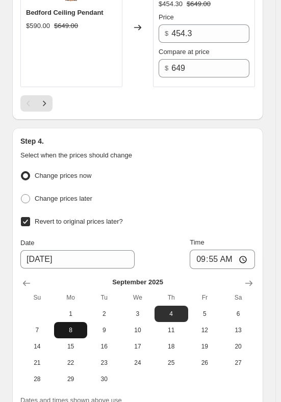
click at [72, 326] on span "8" at bounding box center [70, 330] width 25 height 8
click at [176, 306] on button "4" at bounding box center [171, 314] width 34 height 16
click at [75, 326] on span "8" at bounding box center [70, 330] width 25 height 8
type input "[DATE]"
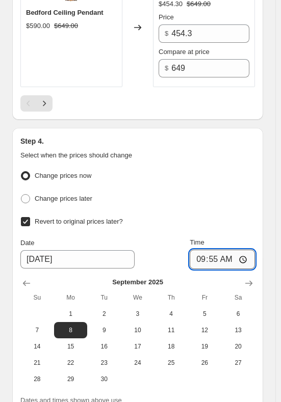
click at [231, 250] on input "09:55" at bounding box center [221, 259] width 65 height 19
click at [207, 250] on input "09:55" at bounding box center [221, 259] width 65 height 19
click at [218, 250] on input "09:55" at bounding box center [221, 259] width 65 height 19
type input "09:00"
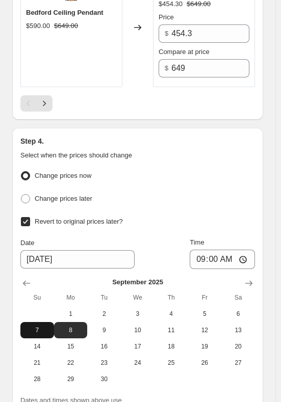
click at [43, 326] on span "7" at bounding box center [36, 330] width 25 height 8
type input "[DATE]"
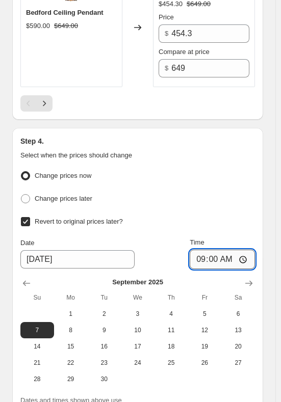
click at [204, 250] on input "09:00" at bounding box center [221, 259] width 65 height 19
type input "00:00"
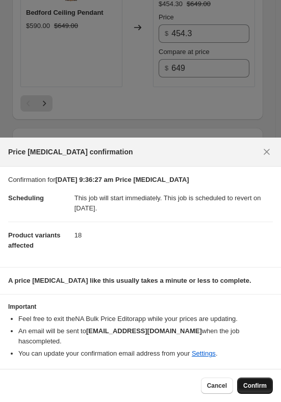
click at [256, 389] on span "Confirm" at bounding box center [254, 386] width 23 height 8
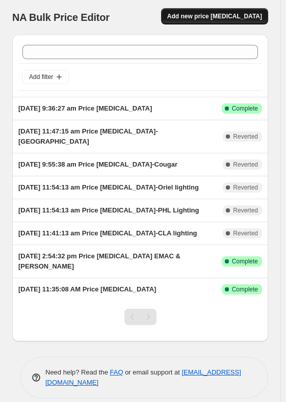
click at [210, 17] on span "Add new price change job" at bounding box center [214, 16] width 95 height 8
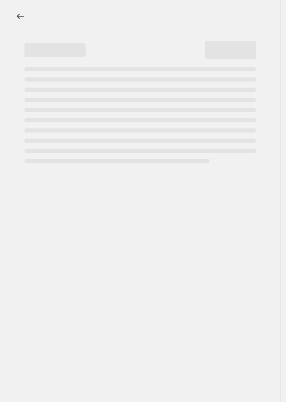
select select "percentage"
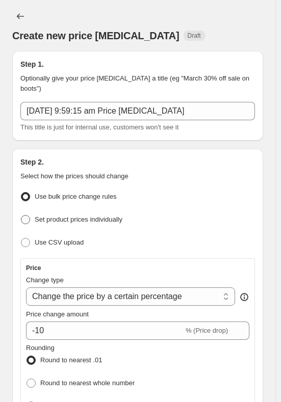
click at [30, 215] on span at bounding box center [25, 219] width 9 height 9
click at [21, 215] on input "Set product prices individually" at bounding box center [21, 215] width 1 height 1
radio input "true"
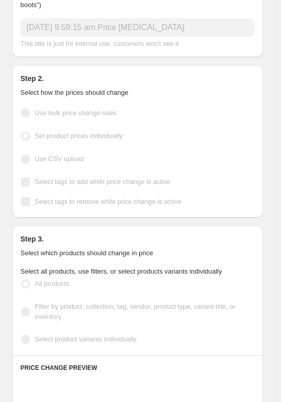
scroll to position [204, 0]
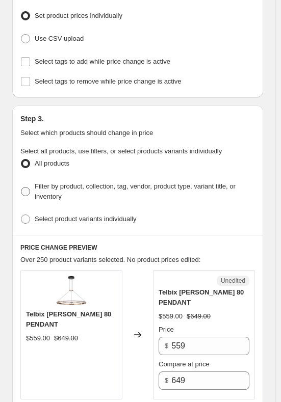
click at [29, 187] on span at bounding box center [25, 191] width 9 height 9
click at [21, 187] on input "Filter by product, collection, tag, vendor, product type, variant title, or inv…" at bounding box center [21, 187] width 1 height 1
radio input "true"
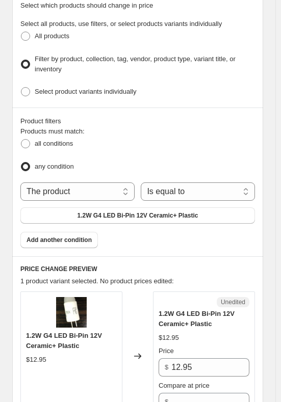
scroll to position [407, 0]
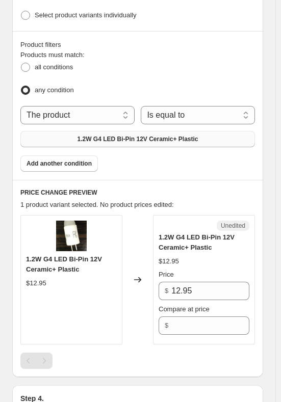
click at [112, 135] on span "1.2W G4 LED Bi-Pin 12V Ceramic+ Plastic" at bounding box center [137, 139] width 121 height 8
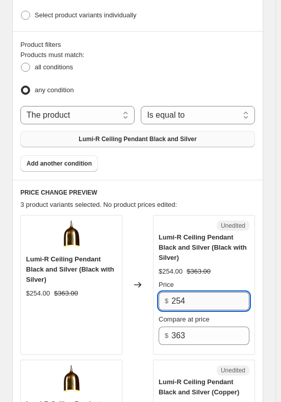
click at [200, 292] on input "254" at bounding box center [210, 301] width 78 height 18
drag, startPoint x: 179, startPoint y: 267, endPoint x: 156, endPoint y: 266, distance: 22.5
click at [158, 265] on div "Unedited Lumi-R Ceiling Pendant Black and Silver (Black with Silver) $254.00 $3…" at bounding box center [204, 285] width 102 height 140
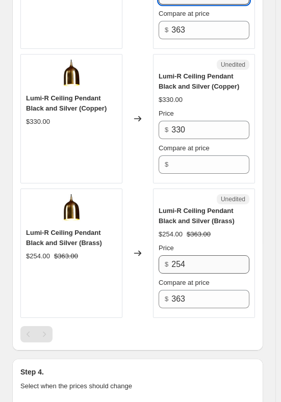
type input "181.5"
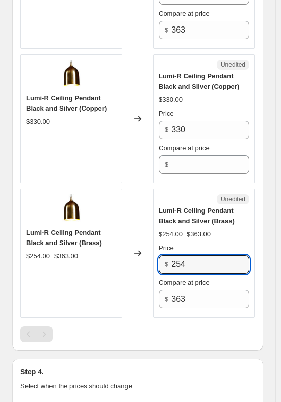
drag, startPoint x: 191, startPoint y: 236, endPoint x: 168, endPoint y: 236, distance: 22.4
click at [168, 255] on div "$ 254" at bounding box center [203, 264] width 91 height 18
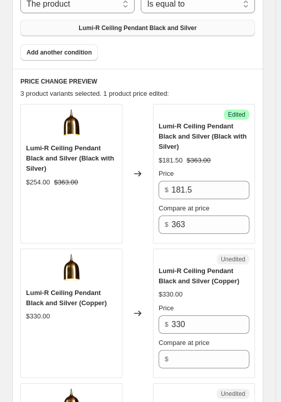
scroll to position [440, 0]
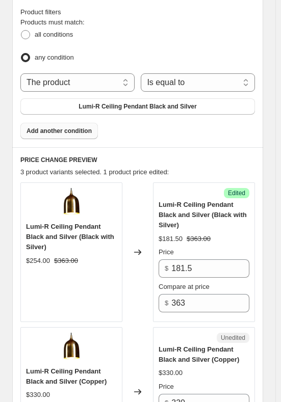
type input "181.5"
click at [50, 127] on span "Add another condition" at bounding box center [58, 131] width 65 height 8
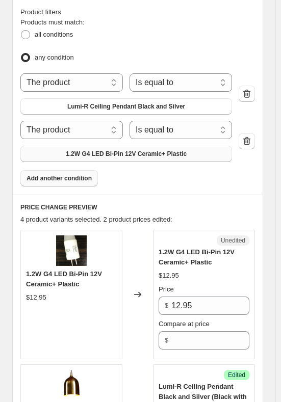
click at [73, 150] on span "1.2W G4 LED Bi-Pin 12V Ceramic+ Plastic" at bounding box center [126, 154] width 121 height 8
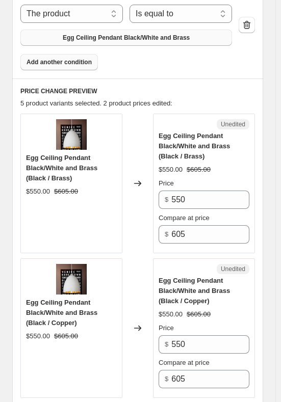
scroll to position [542, 0]
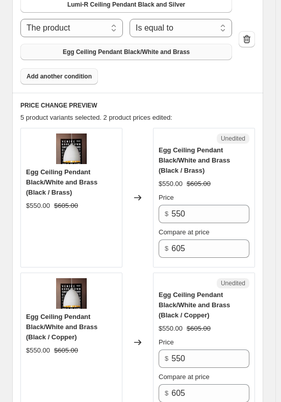
click at [83, 48] on span "Egg Ceiling Pendant Black/White and Brass" at bounding box center [126, 52] width 127 height 8
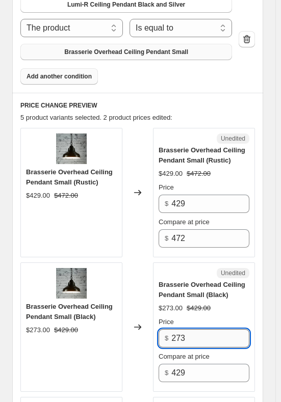
click at [200, 329] on input "273" at bounding box center [210, 338] width 78 height 18
drag, startPoint x: 200, startPoint y: 319, endPoint x: 156, endPoint y: 318, distance: 44.3
click at [156, 318] on div "Unedited Brasserie Overhead Ceiling Pendant Small (Black) $273.00 $429.00 Price…" at bounding box center [204, 326] width 102 height 129
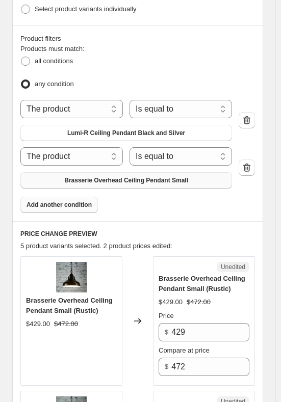
scroll to position [440, 0]
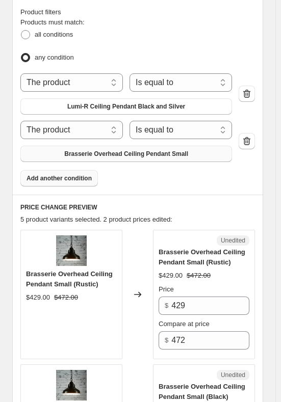
type input "300.3"
click at [69, 174] on span "Add another condition" at bounding box center [58, 178] width 65 height 8
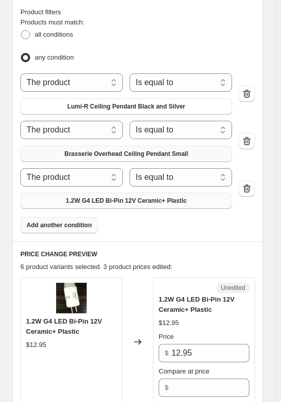
click at [107, 197] on span "1.2W G4 LED Bi-Pin 12V Ceramic+ Plastic" at bounding box center [126, 201] width 121 height 8
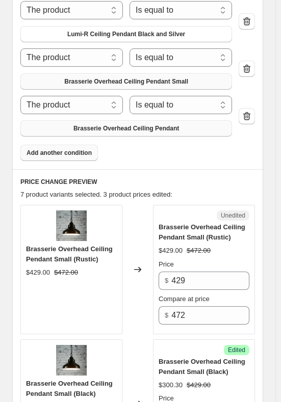
scroll to position [338, 0]
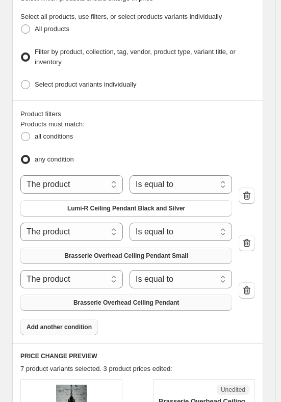
click at [141, 298] on span "Brasserie Overhead Ceiling Pendant" at bounding box center [125, 302] width 105 height 8
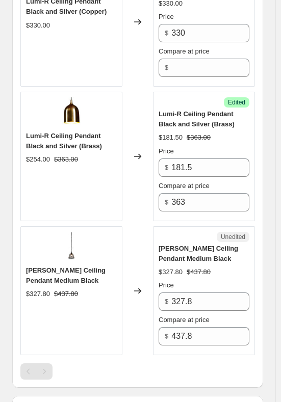
scroll to position [1306, 0]
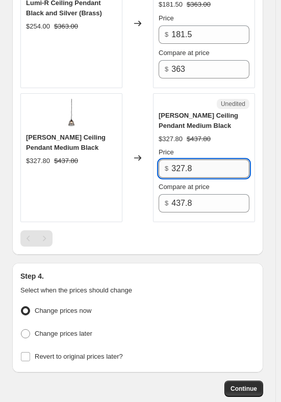
click at [208, 159] on input "327.8" at bounding box center [210, 168] width 78 height 18
drag, startPoint x: 207, startPoint y: 137, endPoint x: 142, endPoint y: 144, distance: 66.1
click at [142, 144] on div "Lorenzo Ceiling Pendant Medium Black $327.80 $437.80 Changed to Unedited Lorenz…" at bounding box center [137, 157] width 234 height 129
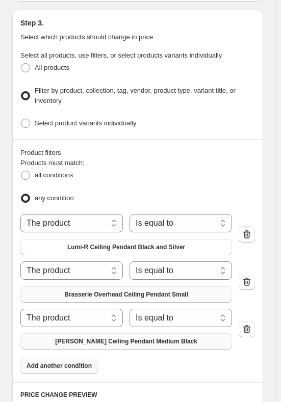
scroll to position [440, 0]
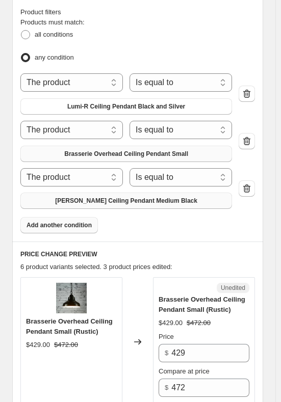
type input "229.5"
click at [82, 221] on span "Add another condition" at bounding box center [58, 225] width 65 height 8
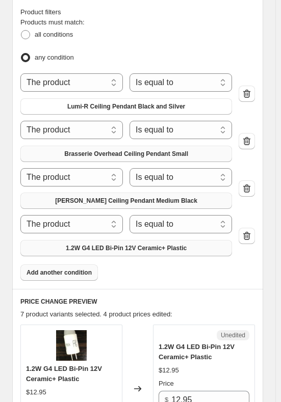
click at [97, 244] on span "1.2W G4 LED Bi-Pin 12V Ceramic+ Plastic" at bounding box center [126, 248] width 121 height 8
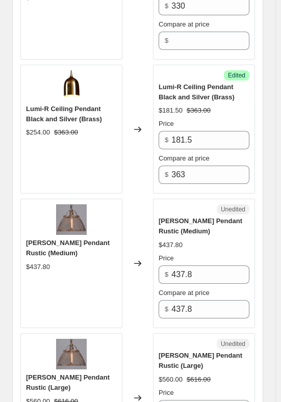
scroll to position [1306, 0]
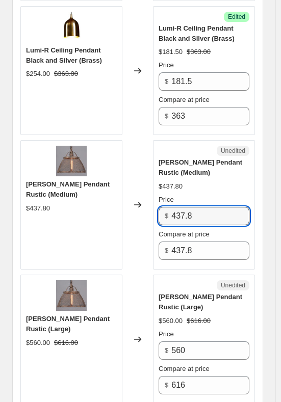
drag, startPoint x: 198, startPoint y: 185, endPoint x: 166, endPoint y: 187, distance: 32.7
click at [166, 207] on div "$ 437.8" at bounding box center [203, 216] width 91 height 18
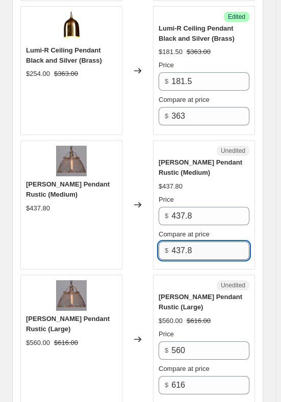
click at [207, 241] on input "437.8" at bounding box center [210, 250] width 78 height 18
drag, startPoint x: 207, startPoint y: 224, endPoint x: 143, endPoint y: 224, distance: 64.7
click at [143, 224] on div "Lorenzo Ceiling Pendant Rustic (Medium) $437.80 Changed to Unedited Lorenzo Cei…" at bounding box center [137, 204] width 234 height 129
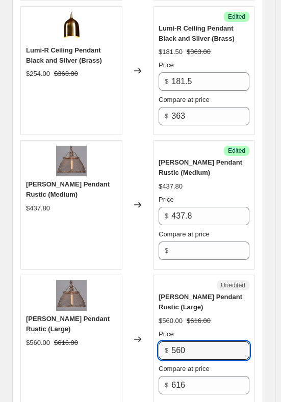
drag, startPoint x: 194, startPoint y: 321, endPoint x: 153, endPoint y: 321, distance: 40.2
click at [153, 321] on div "Lorenzo Ceiling Pendant Rustic (Large) $560.00 $616.00 Changed to Unedited Lore…" at bounding box center [137, 339] width 234 height 129
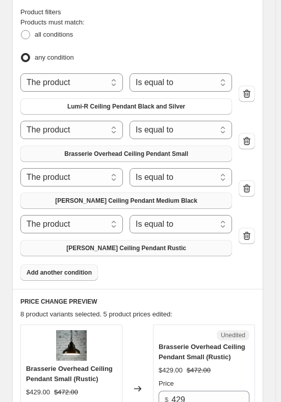
scroll to position [491, 0]
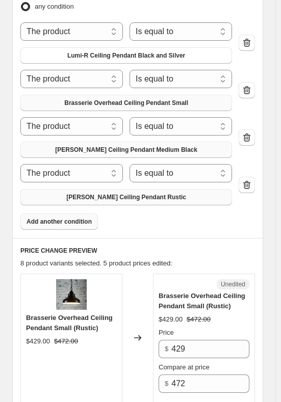
type input "431"
click at [65, 218] on span "Add another condition" at bounding box center [58, 222] width 65 height 8
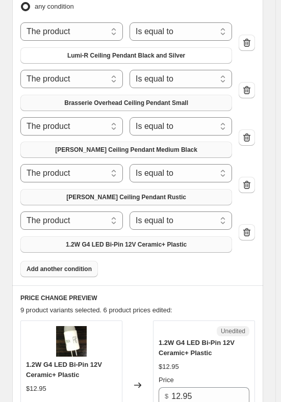
click at [80, 240] on span "1.2W G4 LED Bi-Pin 12V Ceramic+ Plastic" at bounding box center [126, 244] width 121 height 8
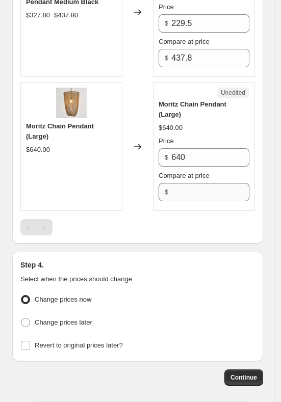
scroll to position [1815, 0]
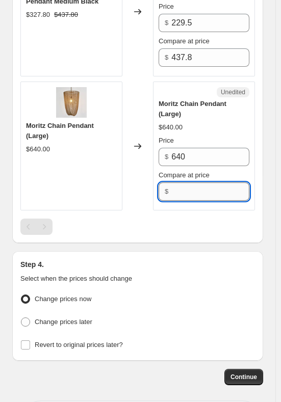
click at [197, 182] on input "Compare at price" at bounding box center [210, 191] width 78 height 18
type input "640"
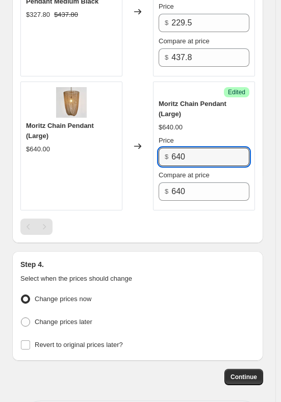
drag, startPoint x: 196, startPoint y: 118, endPoint x: 171, endPoint y: 115, distance: 25.7
click at [171, 148] on div "$ 640" at bounding box center [203, 157] width 91 height 18
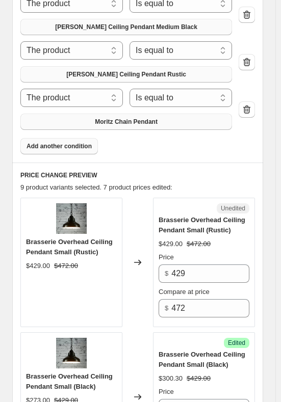
scroll to position [644, 0]
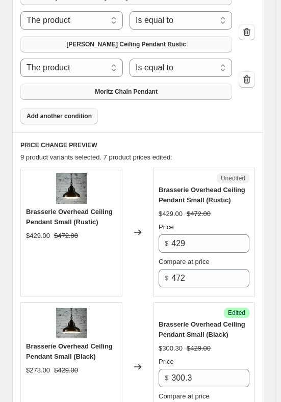
type input "492.8"
click at [74, 108] on button "Add another condition" at bounding box center [58, 116] width 77 height 16
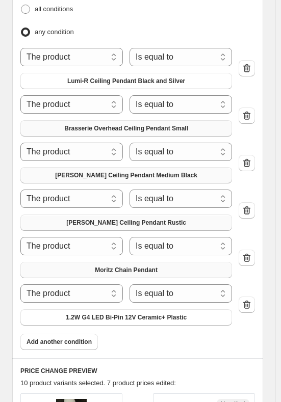
scroll to position [695, 0]
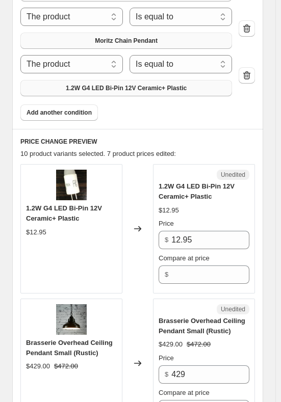
click at [100, 80] on button "1.2W G4 LED Bi-Pin 12V Ceramic+ Plastic" at bounding box center [125, 88] width 211 height 16
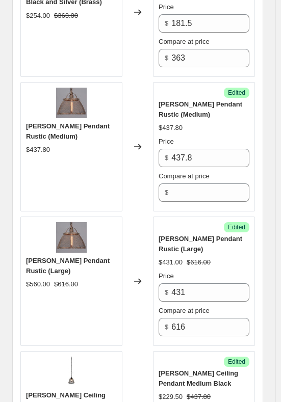
scroll to position [1714, 0]
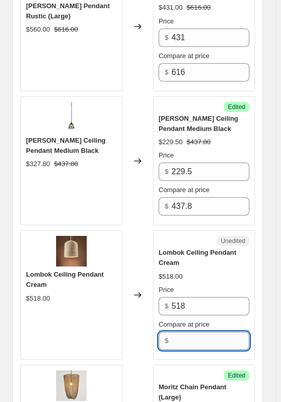
click at [192, 332] on input "Compare at price" at bounding box center [210, 341] width 78 height 18
type input "518"
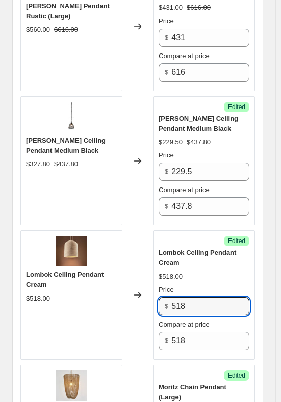
drag, startPoint x: 189, startPoint y: 284, endPoint x: 144, endPoint y: 280, distance: 45.1
click at [145, 280] on div "Lombok Ceiling Pendant Cream $518.00 Changed to Success Edited Lombok Ceiling P…" at bounding box center [137, 294] width 234 height 129
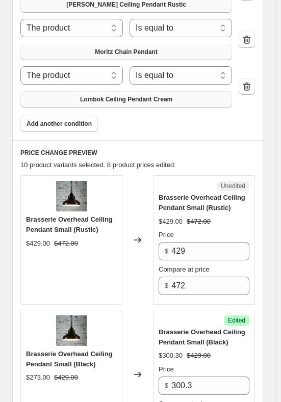
scroll to position [491, 0]
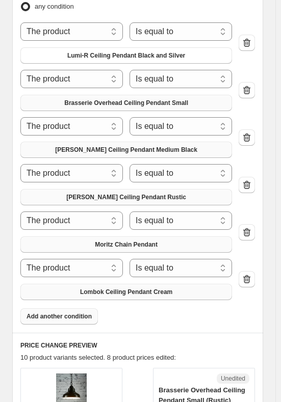
type input "285"
click at [65, 312] on span "Add another condition" at bounding box center [58, 316] width 65 height 8
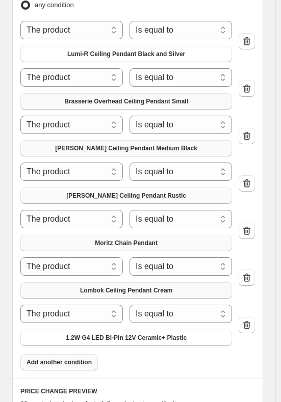
scroll to position [593, 0]
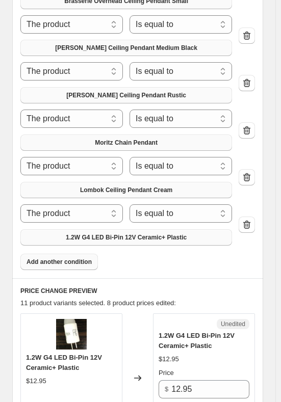
click at [114, 229] on button "1.2W G4 LED Bi-Pin 12V Ceramic+ Plastic" at bounding box center [125, 237] width 211 height 16
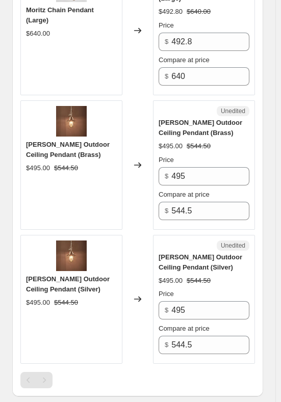
scroll to position [2172, 0]
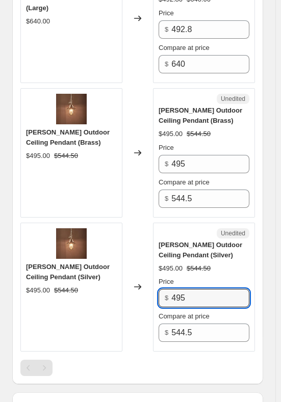
drag, startPoint x: 197, startPoint y: 253, endPoint x: 128, endPoint y: 252, distance: 68.8
click at [128, 252] on div "Rutherford Outdoor Ceiling Pendant (Silver) $495.00 $544.50 Changed to Unedited…" at bounding box center [137, 287] width 234 height 129
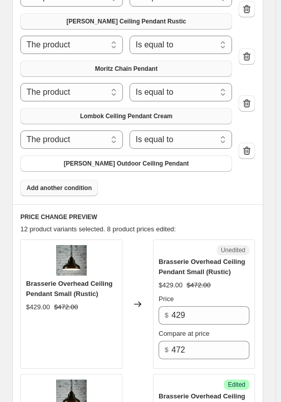
scroll to position [644, 0]
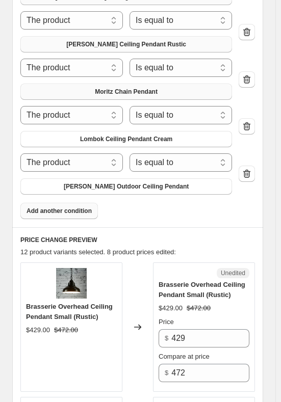
type input "346.5"
click at [54, 207] on span "Add another condition" at bounding box center [58, 211] width 65 height 8
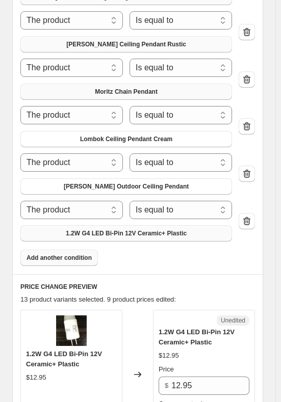
click at [75, 229] on span "1.2W G4 LED Bi-Pin 12V Ceramic+ Plastic" at bounding box center [126, 233] width 121 height 8
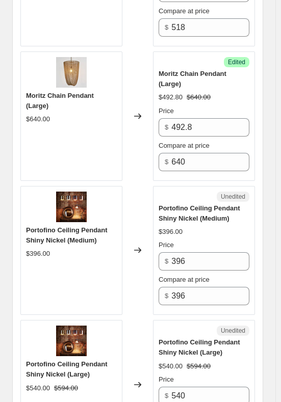
scroll to position [2325, 0]
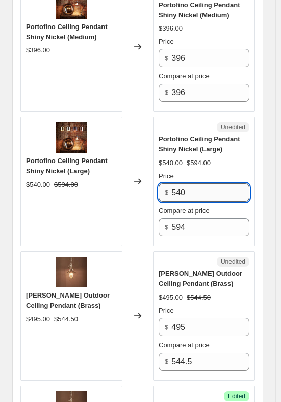
click at [206, 183] on input "540" at bounding box center [210, 192] width 78 height 18
drag, startPoint x: 149, startPoint y: 153, endPoint x: 120, endPoint y: 154, distance: 29.1
click at [120, 154] on div "Portofino Ceiling Pendant Shiny Nickel (Large) $540.00 $594.00 Changed to Unedi…" at bounding box center [137, 181] width 234 height 129
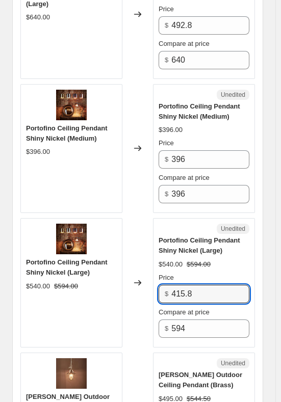
scroll to position [2223, 0]
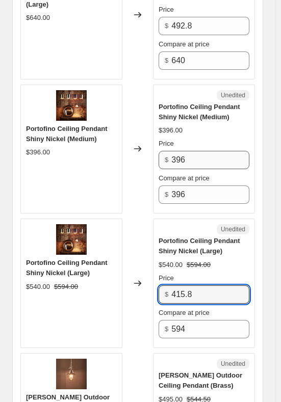
type input "415.8"
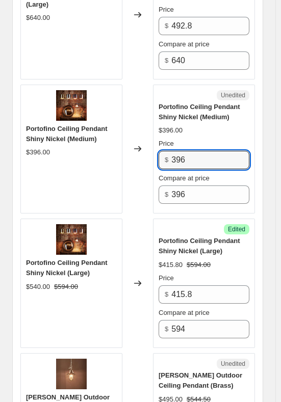
drag, startPoint x: 195, startPoint y: 124, endPoint x: 159, endPoint y: 125, distance: 36.2
click at [159, 125] on div "Unedited Portofino Ceiling Pendant Shiny Nickel (Medium) $396.00 Price $ 396 Co…" at bounding box center [204, 149] width 102 height 129
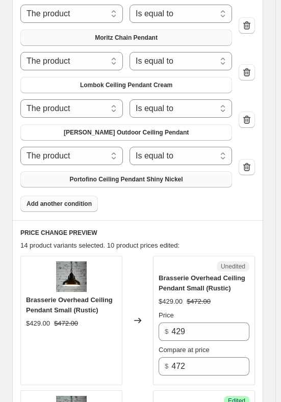
scroll to position [746, 0]
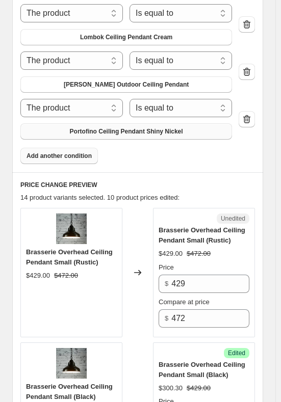
type input "277"
click at [53, 148] on button "Add another condition" at bounding box center [58, 156] width 77 height 16
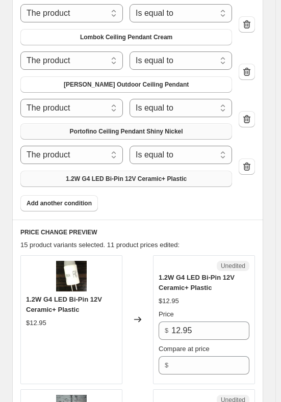
drag, startPoint x: 103, startPoint y: 165, endPoint x: 98, endPoint y: 161, distance: 5.9
click at [98, 175] on span "1.2W G4 LED Bi-Pin 12V Ceramic+ Plastic" at bounding box center [126, 179] width 121 height 8
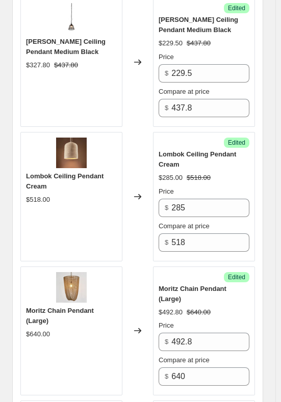
scroll to position [2172, 0]
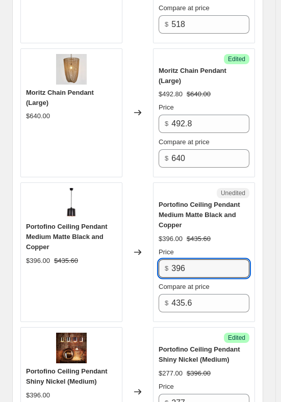
drag, startPoint x: 193, startPoint y: 232, endPoint x: 156, endPoint y: 234, distance: 36.8
click at [156, 234] on div "Unedited Portofino Ceiling Pendant Medium Matte Black and Copper $396.00 $435.6…" at bounding box center [204, 252] width 102 height 140
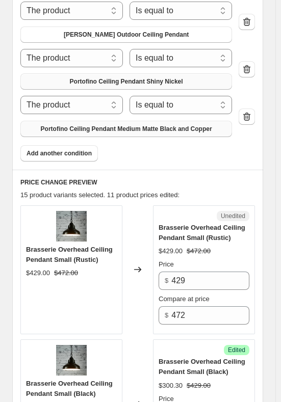
scroll to position [797, 0]
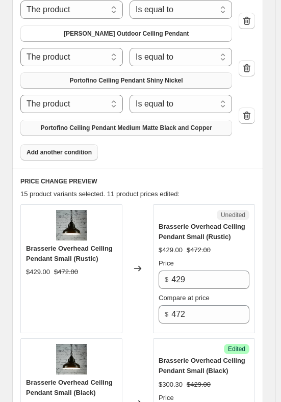
type input "198"
click at [52, 148] on span "Add another condition" at bounding box center [58, 152] width 65 height 8
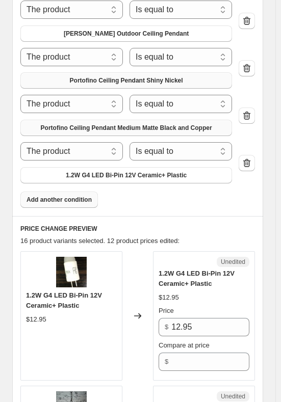
click at [118, 171] on span "1.2W G4 LED Bi-Pin 12V Ceramic+ Plastic" at bounding box center [126, 175] width 121 height 8
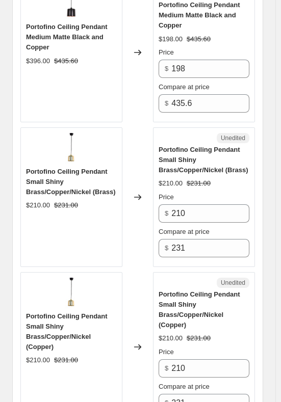
scroll to position [2427, 0]
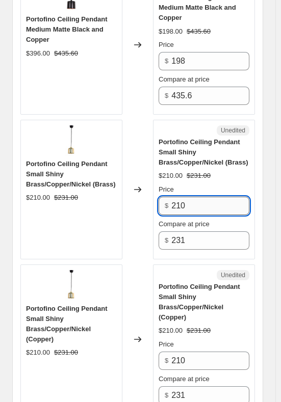
drag, startPoint x: 195, startPoint y: 166, endPoint x: 170, endPoint y: 169, distance: 25.7
click at [174, 197] on input "210" at bounding box center [210, 206] width 78 height 18
type input "154"
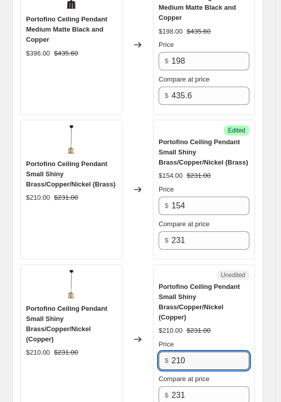
drag, startPoint x: 200, startPoint y: 307, endPoint x: 158, endPoint y: 309, distance: 41.3
click at [159, 309] on div "Unedited Portofino Ceiling Pendant Small Shiny Brass/Copper/Nickel (Copper) $21…" at bounding box center [204, 339] width 102 height 150
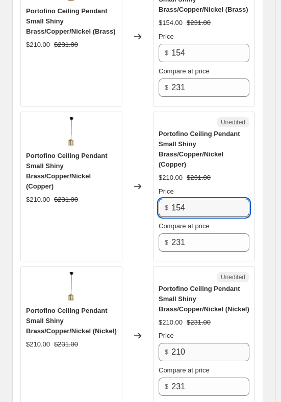
type input "154"
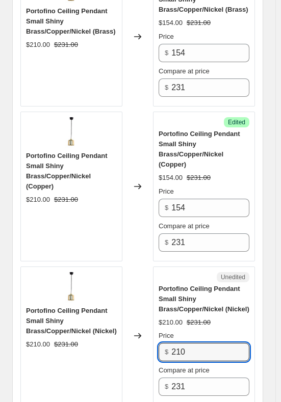
drag, startPoint x: 197, startPoint y: 301, endPoint x: 172, endPoint y: 302, distance: 25.5
click at [172, 343] on div "$ 210" at bounding box center [203, 352] width 91 height 18
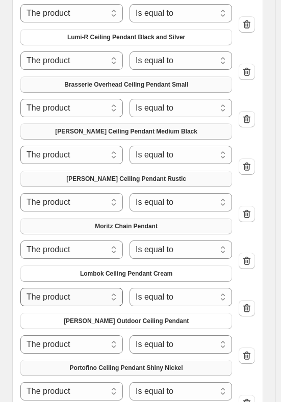
scroll to position [764, 0]
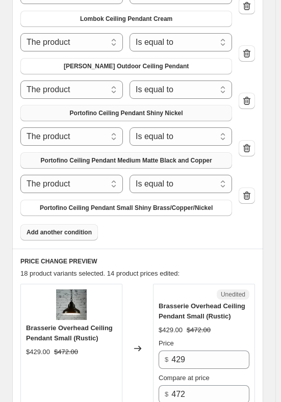
type input "154"
click at [84, 224] on button "Add another condition" at bounding box center [58, 232] width 77 height 16
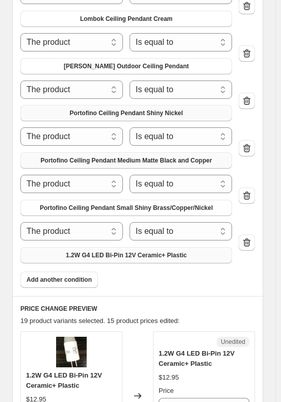
click at [114, 251] on span "1.2W G4 LED Bi-Pin 12V Ceramic+ Plastic" at bounding box center [126, 255] width 121 height 8
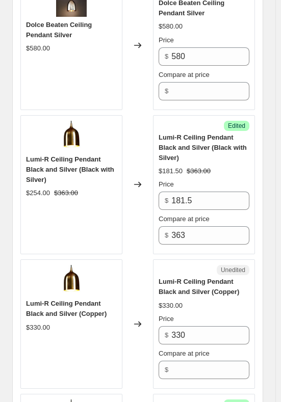
scroll to position [1273, 0]
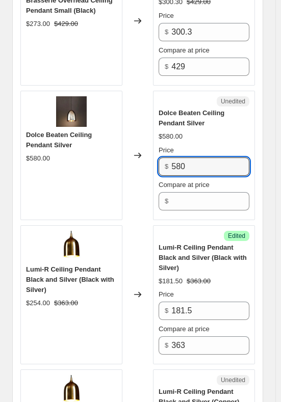
drag, startPoint x: 204, startPoint y: 150, endPoint x: 171, endPoint y: 146, distance: 32.9
click at [171, 157] on div "$ 580" at bounding box center [203, 166] width 91 height 18
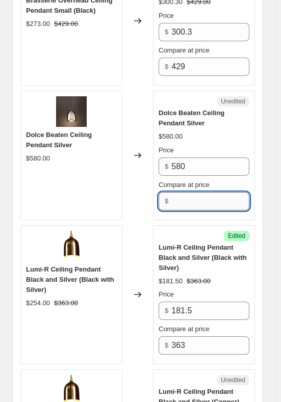
click at [183, 192] on input "Compare at price" at bounding box center [210, 201] width 78 height 18
type input "580"
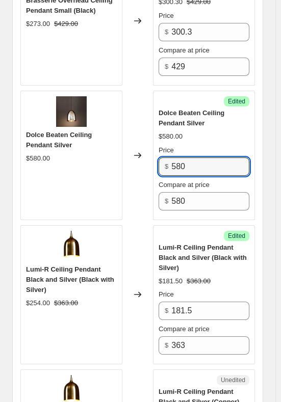
drag, startPoint x: 184, startPoint y: 146, endPoint x: 161, endPoint y: 144, distance: 23.0
click at [161, 157] on div "$ 580" at bounding box center [203, 166] width 91 height 18
type input "446.6"
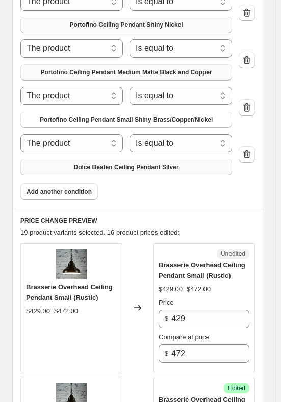
scroll to position [866, 0]
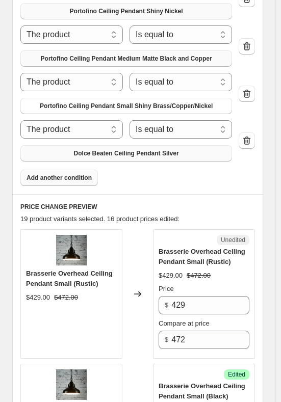
click at [36, 174] on span "Add another condition" at bounding box center [58, 178] width 65 height 8
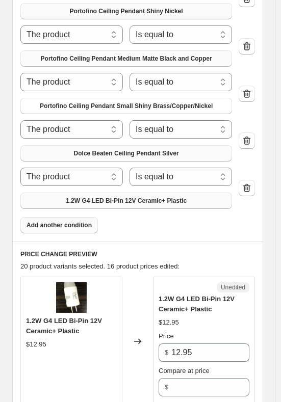
click at [124, 197] on span "1.2W G4 LED Bi-Pin 12V Ceramic+ Plastic" at bounding box center [126, 201] width 121 height 8
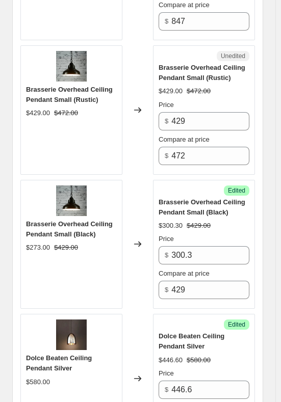
scroll to position [967, 0]
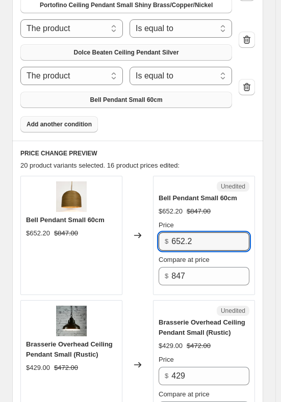
drag, startPoint x: 196, startPoint y: 226, endPoint x: 173, endPoint y: 221, distance: 24.1
click at [173, 232] on div "$ 652.2" at bounding box center [203, 241] width 91 height 18
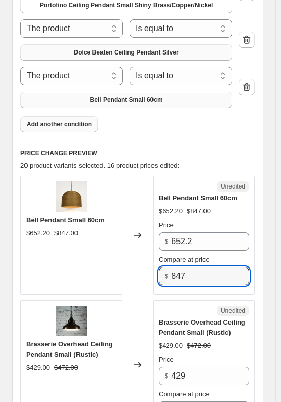
drag, startPoint x: 199, startPoint y: 263, endPoint x: 134, endPoint y: 259, distance: 65.3
click at [134, 259] on div "Bell Pendant Small 60cm $652.20 $847.00 Changed to Unedited Bell Pendant Small …" at bounding box center [137, 235] width 234 height 119
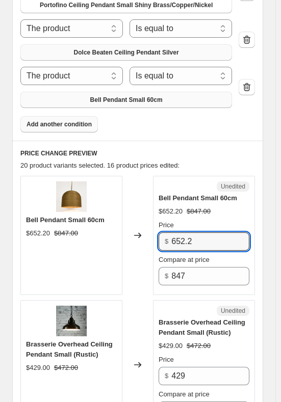
drag, startPoint x: 202, startPoint y: 228, endPoint x: 164, endPoint y: 222, distance: 38.2
click at [167, 232] on div "$ 652.2" at bounding box center [203, 241] width 91 height 18
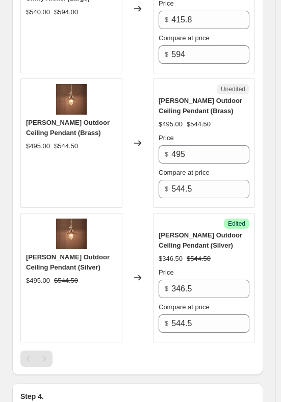
scroll to position [3666, 0]
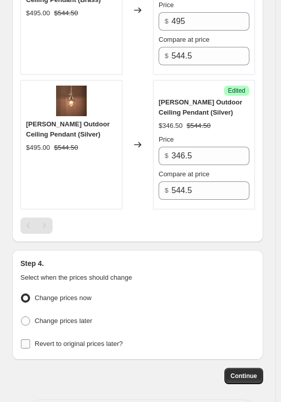
type input "570"
click at [40, 340] on span "Revert to original prices later?" at bounding box center [79, 344] width 88 height 8
click at [30, 339] on input "Revert to original prices later?" at bounding box center [25, 343] width 9 height 9
checkbox input "true"
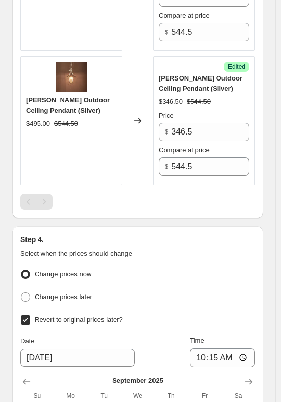
scroll to position [3768, 0]
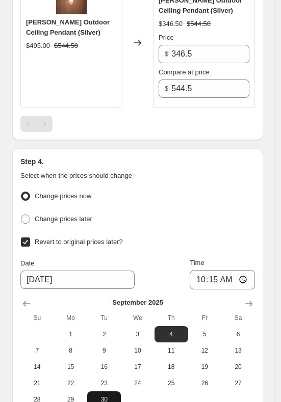
click at [101, 395] on span "30" at bounding box center [103, 399] width 25 height 8
type input "9/30/2025"
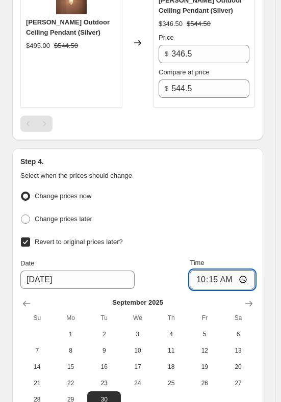
click at [207, 270] on input "10:15" at bounding box center [221, 279] width 65 height 19
click at [205, 270] on input "00:00" at bounding box center [221, 279] width 65 height 19
type input "23:59"
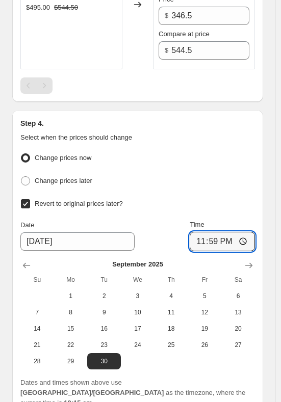
scroll to position [3853, 0]
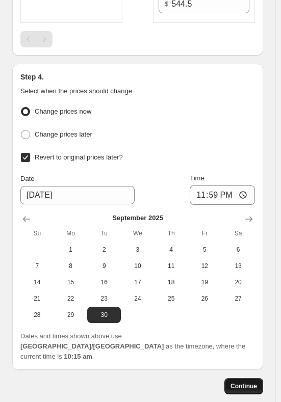
click at [257, 382] on span "Continue" at bounding box center [243, 386] width 26 height 8
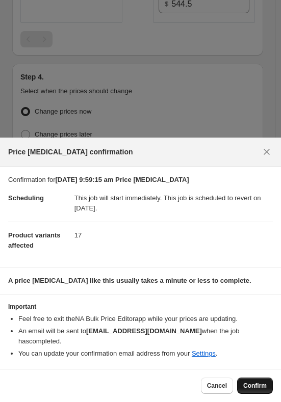
click at [258, 384] on span "Confirm" at bounding box center [254, 386] width 23 height 8
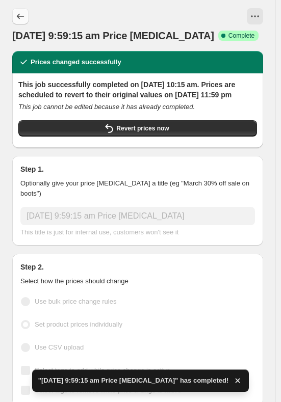
click at [25, 11] on button "Price change jobs" at bounding box center [20, 16] width 16 height 16
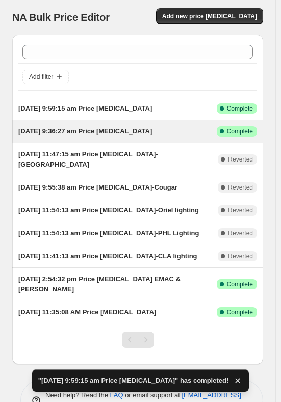
click at [103, 132] on span "[DATE] 9:36:27 am Price [MEDICAL_DATA]" at bounding box center [84, 131] width 133 height 8
